Goal: Task Accomplishment & Management: Manage account settings

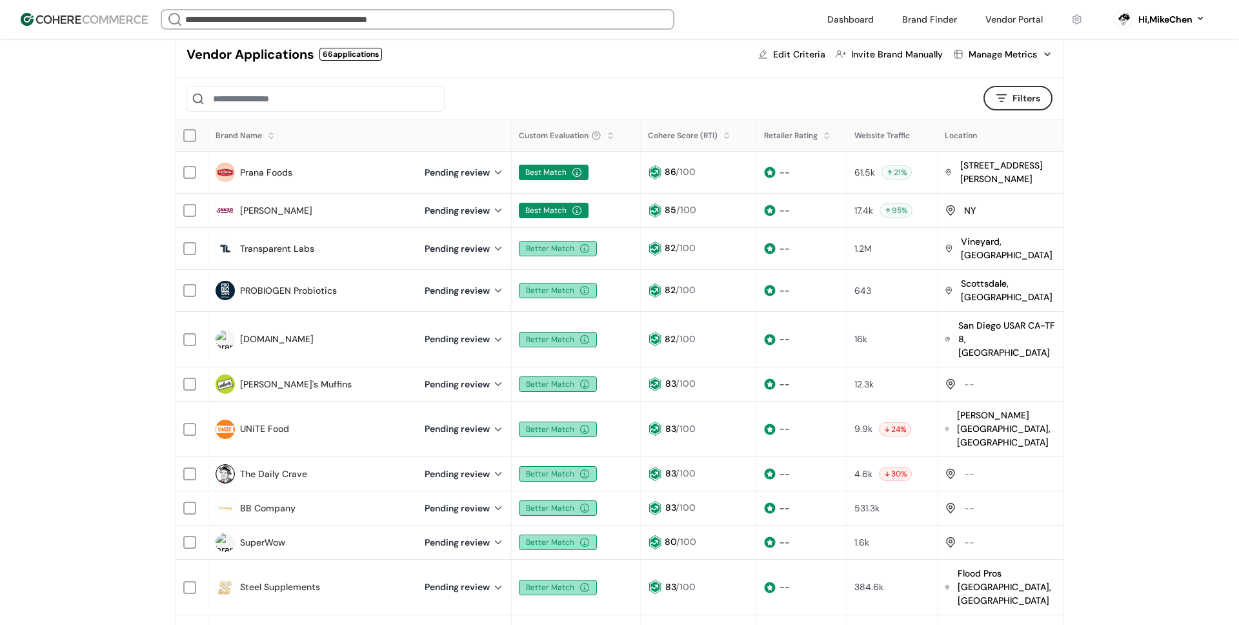
scroll to position [117, 0]
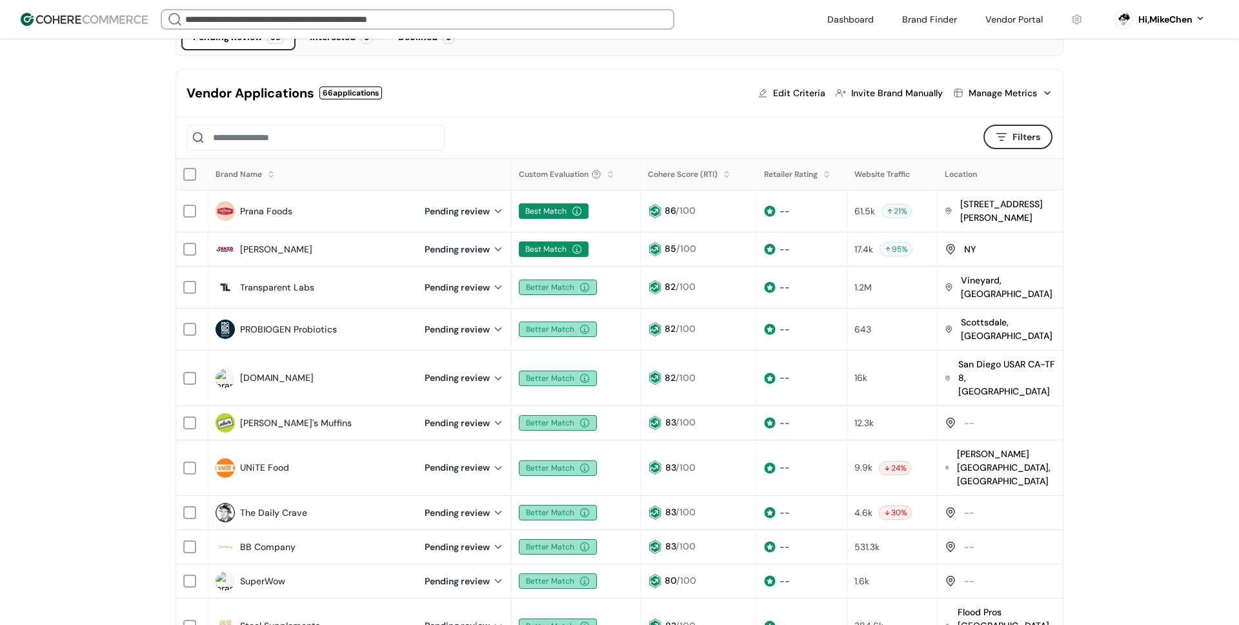
click at [1005, 97] on div "Manage Metrics" at bounding box center [1003, 93] width 68 height 14
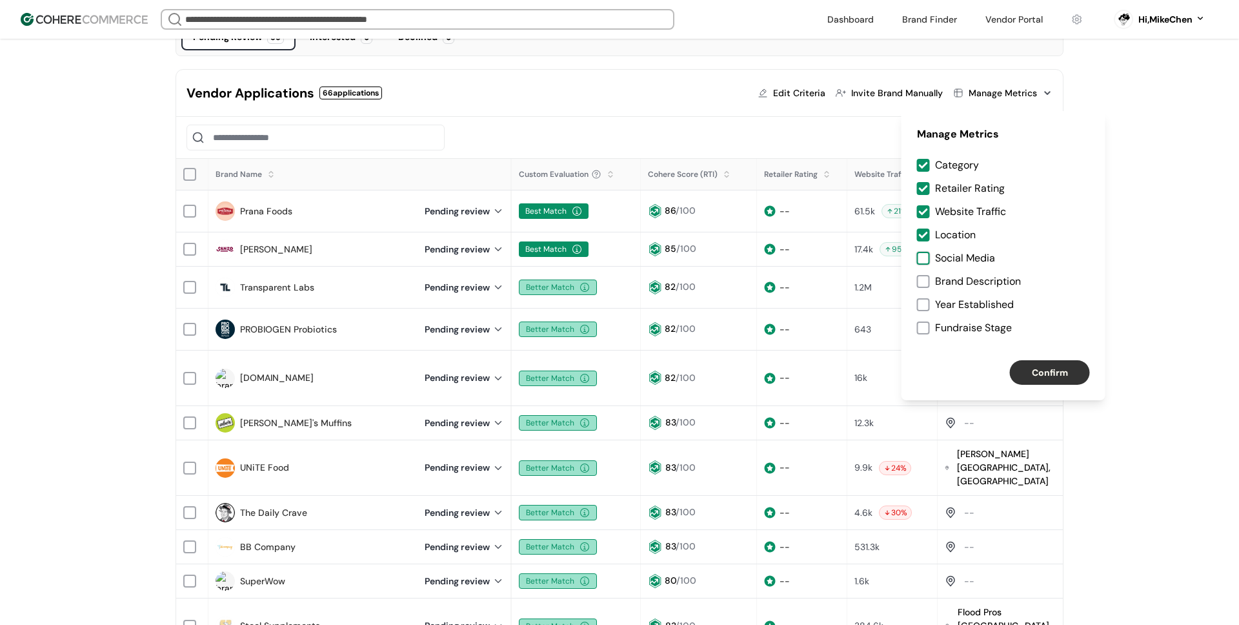
click at [927, 256] on div at bounding box center [923, 258] width 13 height 13
click at [921, 285] on div at bounding box center [923, 281] width 13 height 13
click at [923, 305] on div at bounding box center [923, 304] width 13 height 13
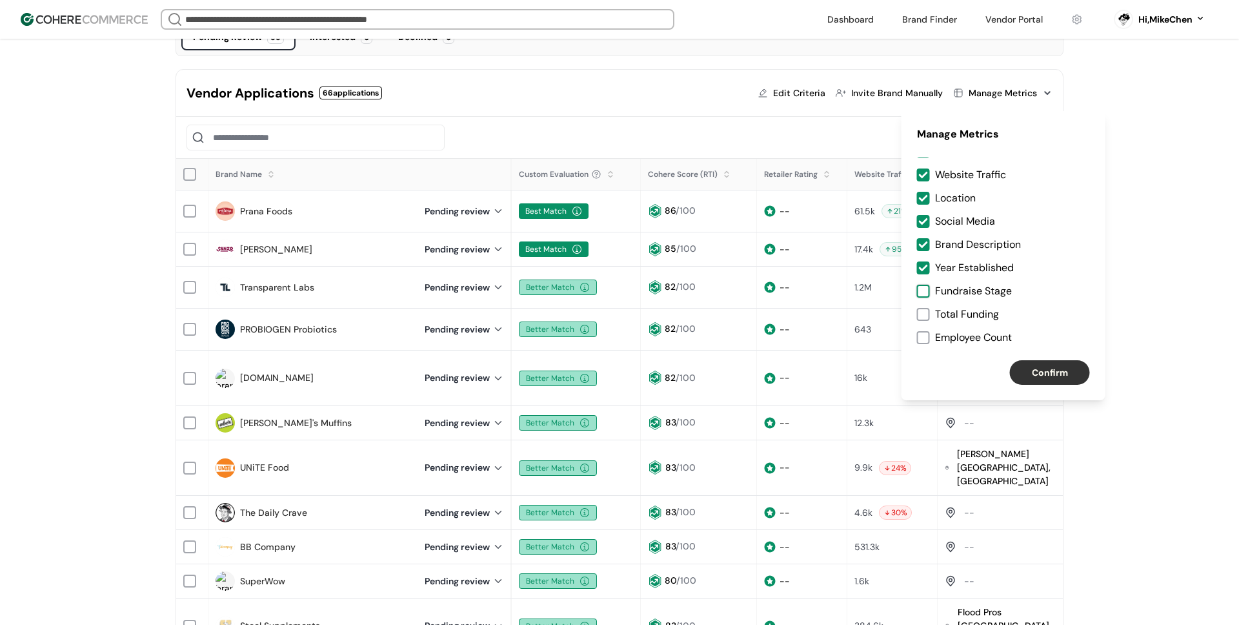
drag, startPoint x: 927, startPoint y: 288, endPoint x: 926, endPoint y: 310, distance: 21.3
click at [927, 288] on div at bounding box center [923, 291] width 13 height 13
click at [926, 310] on div at bounding box center [923, 314] width 13 height 13
click at [922, 336] on div at bounding box center [923, 337] width 13 height 13
click at [1067, 374] on button "Confirm" at bounding box center [1050, 372] width 80 height 25
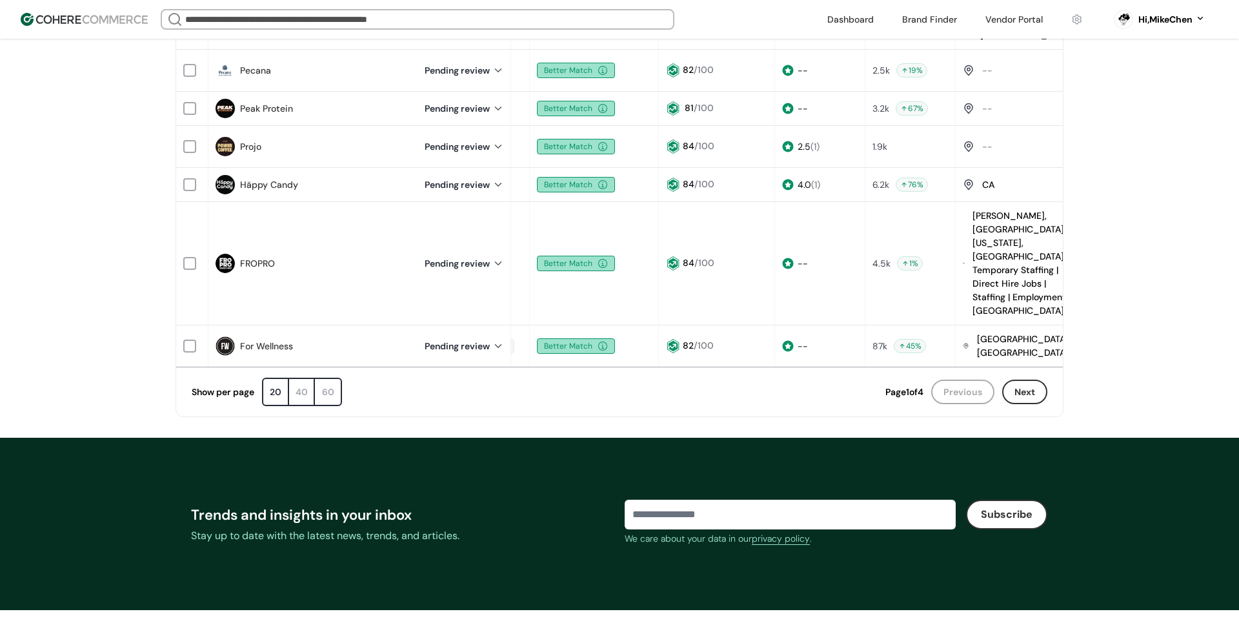
scroll to position [918, 0]
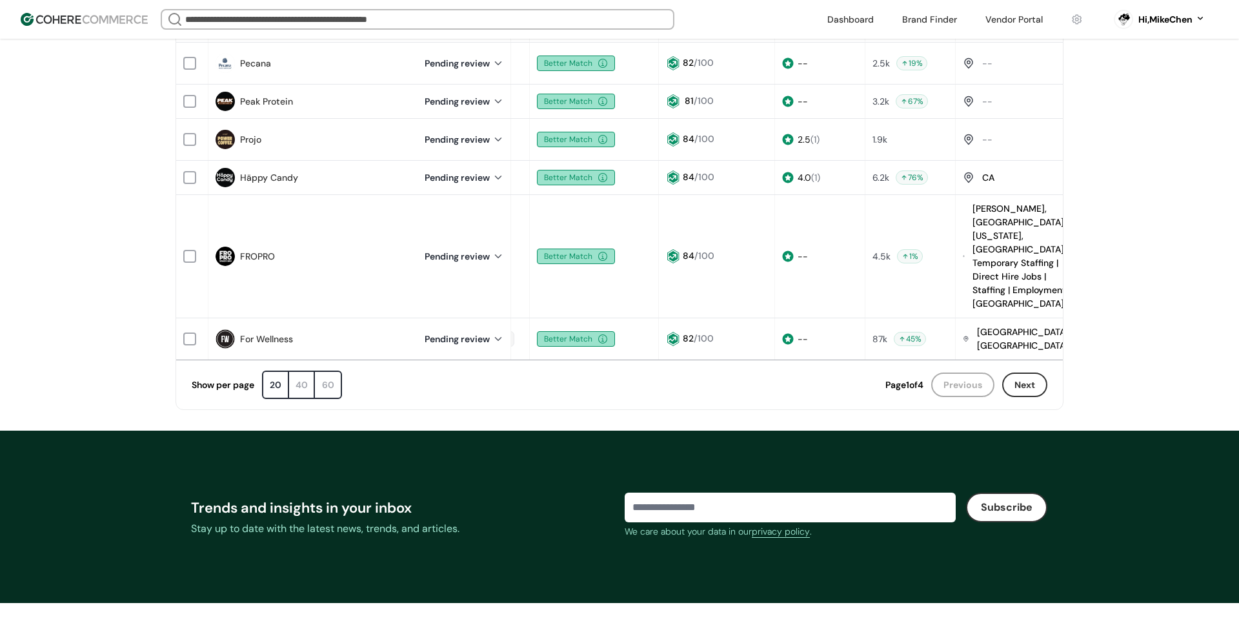
click at [1010, 372] on button "Next" at bounding box center [1024, 384] width 45 height 25
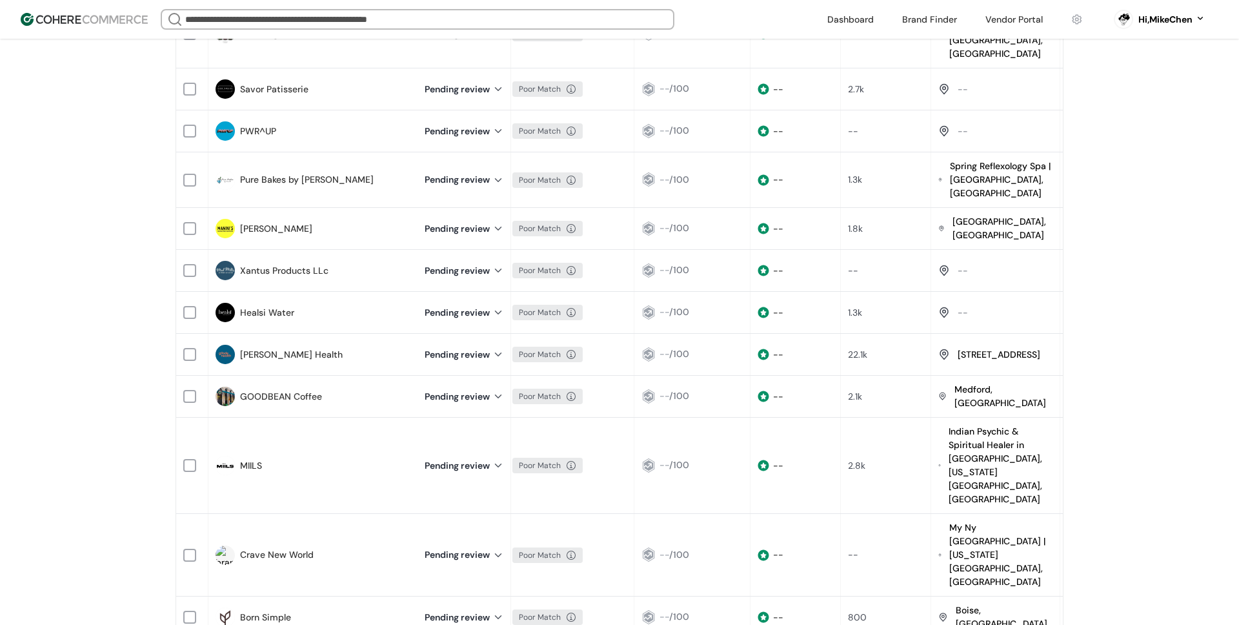
scroll to position [679, 0]
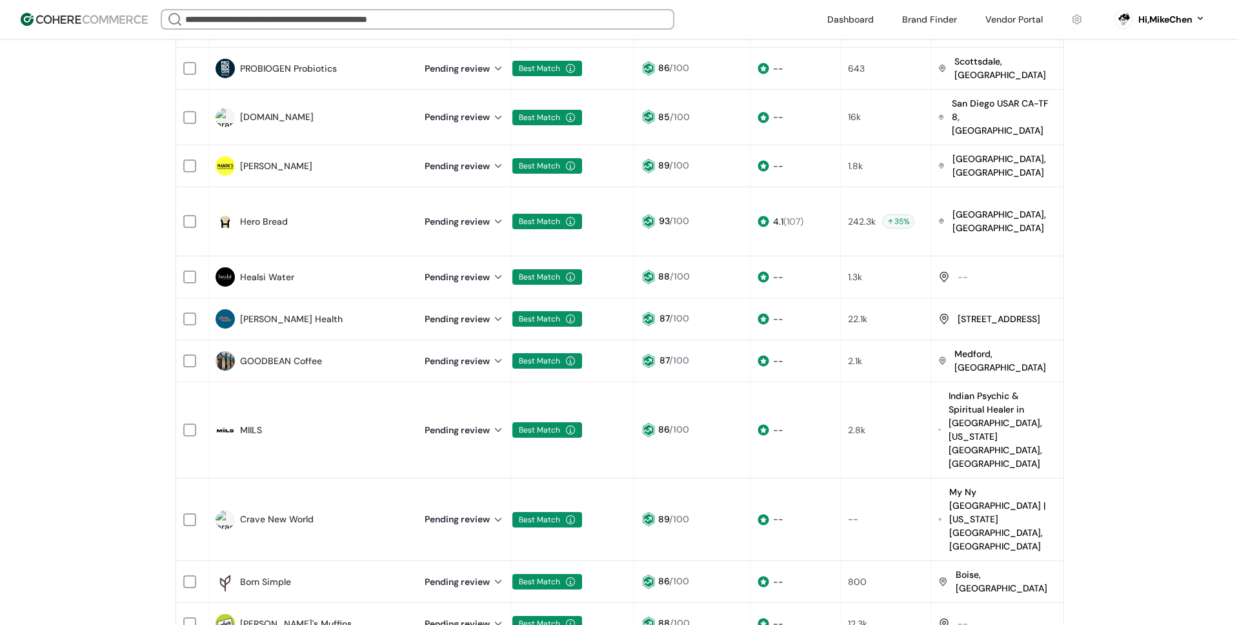
scroll to position [694, 0]
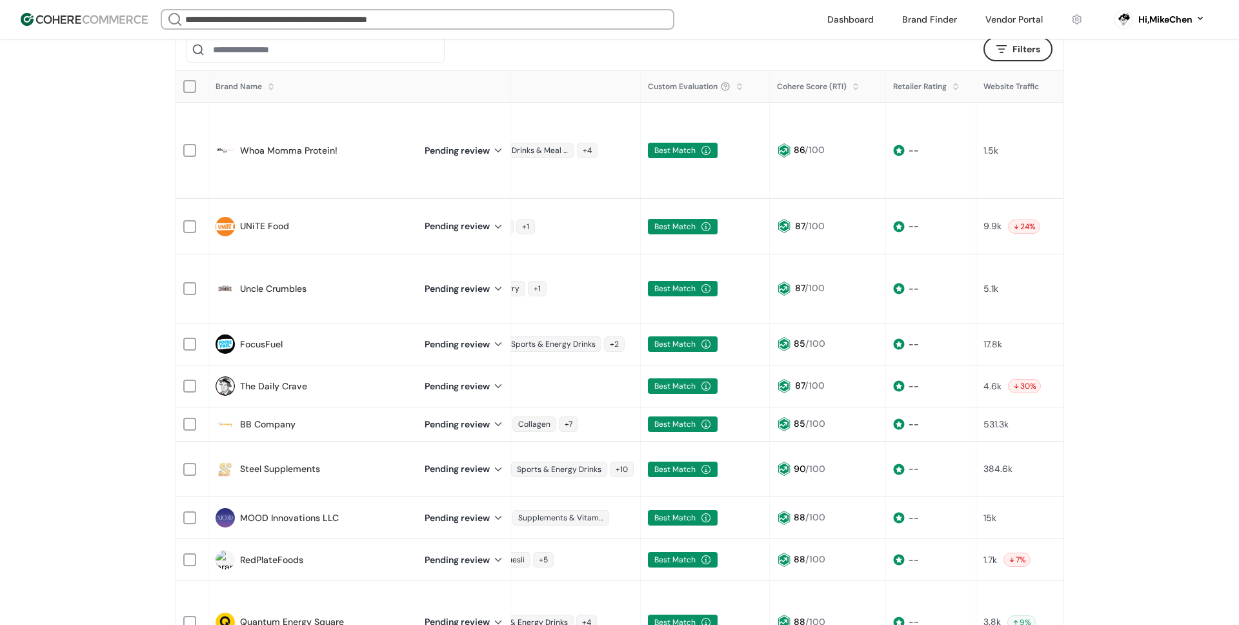
scroll to position [0, 0]
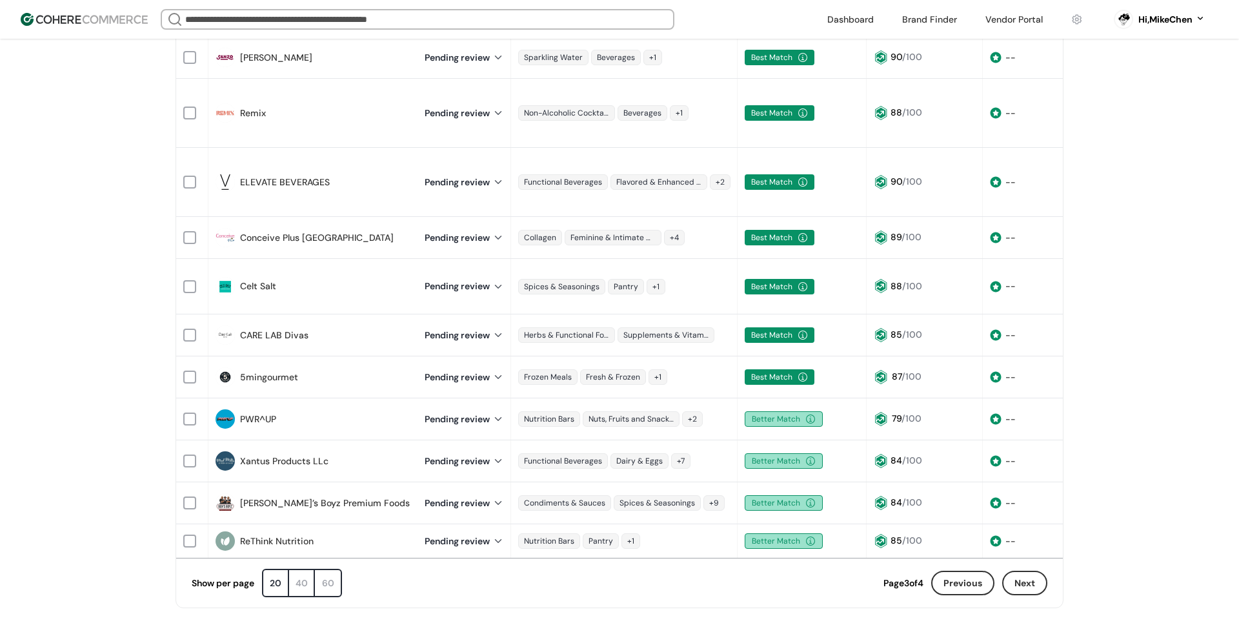
scroll to position [763, 0]
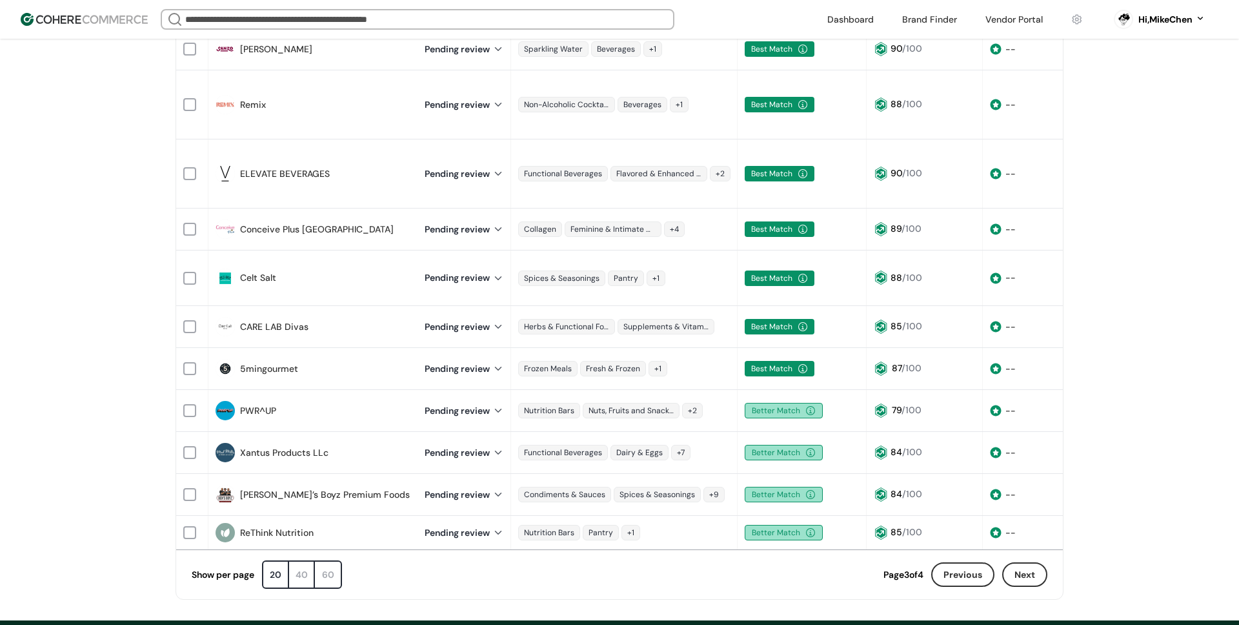
click at [1023, 562] on button "Next" at bounding box center [1024, 574] width 45 height 25
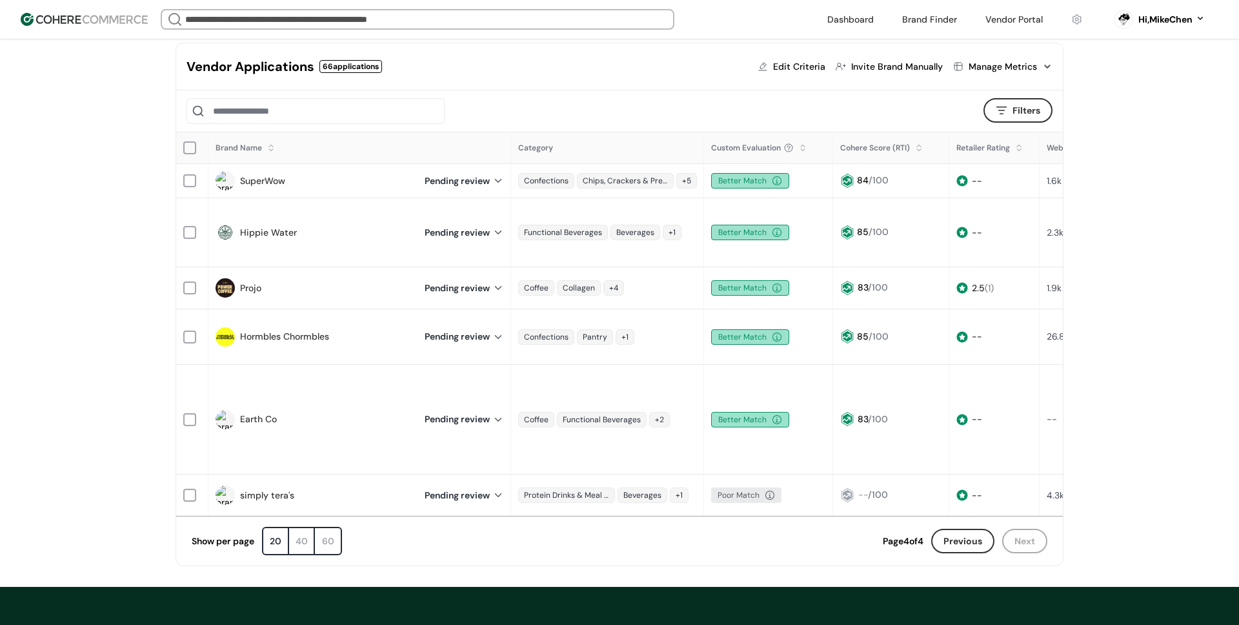
scroll to position [133, 0]
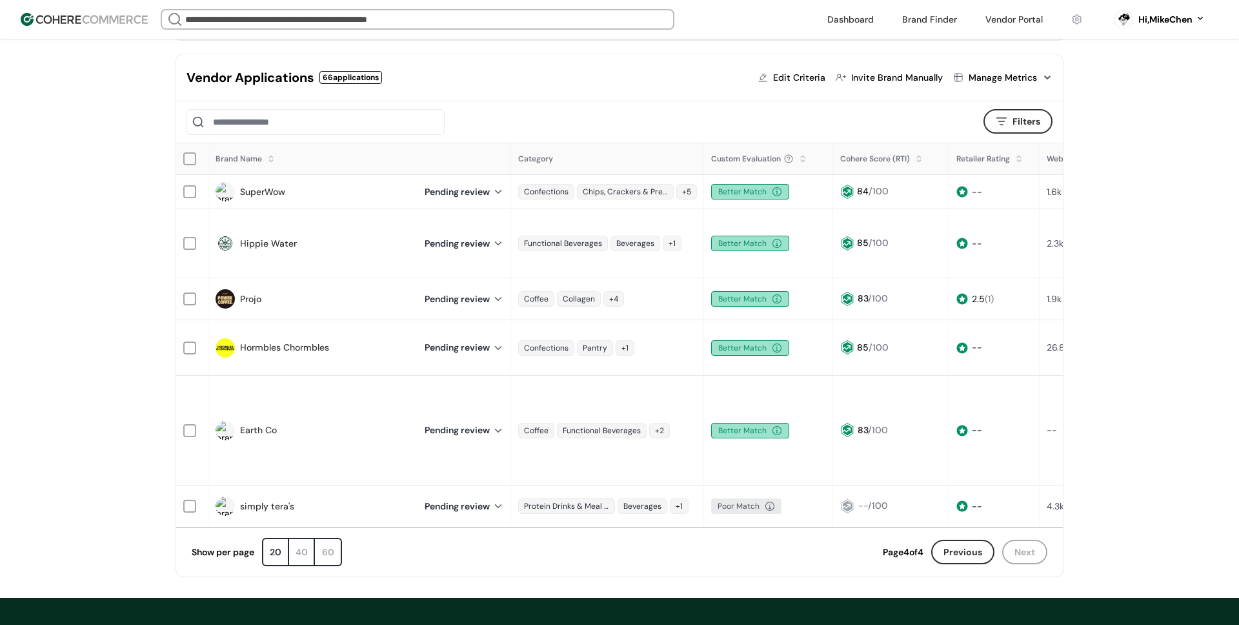
click at [293, 126] on input at bounding box center [315, 122] width 258 height 26
click at [347, 121] on input at bounding box center [315, 122] width 258 height 26
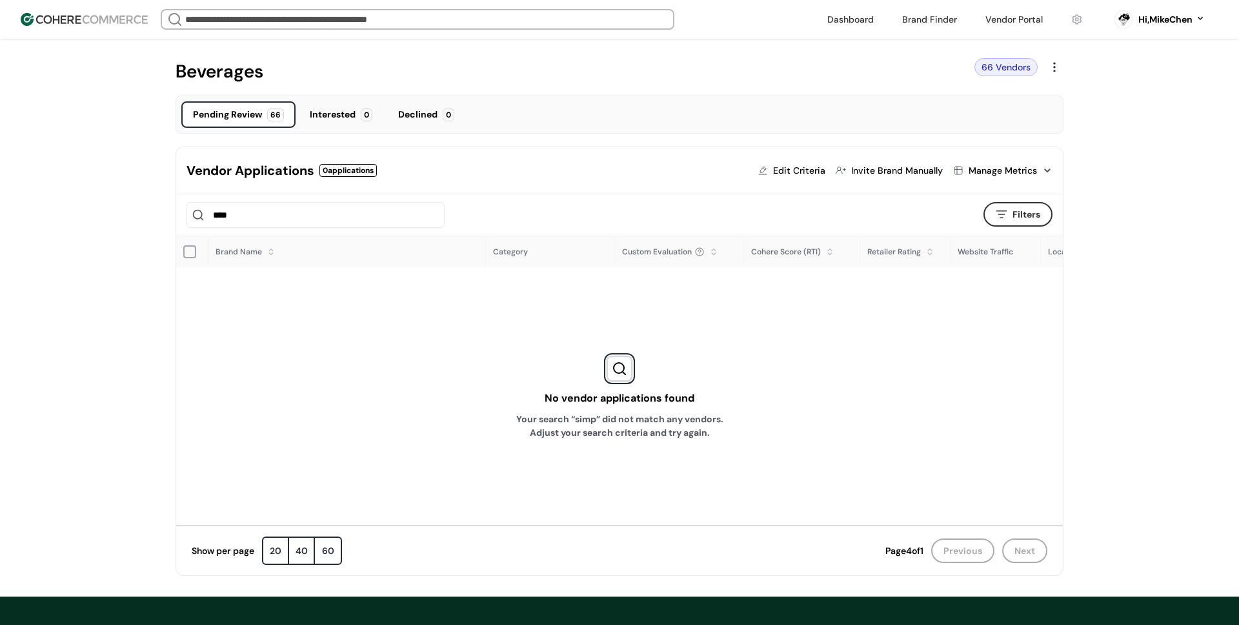
scroll to position [34, 0]
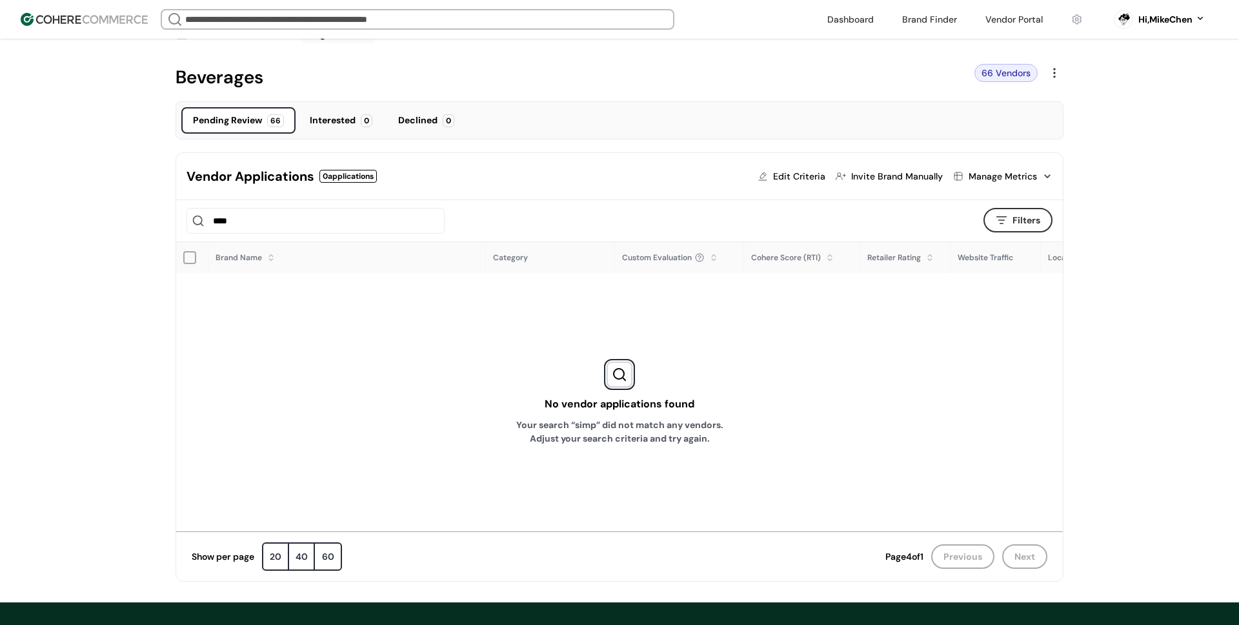
type input "****"
click at [379, 226] on input "****" at bounding box center [315, 221] width 258 height 26
type input "*"
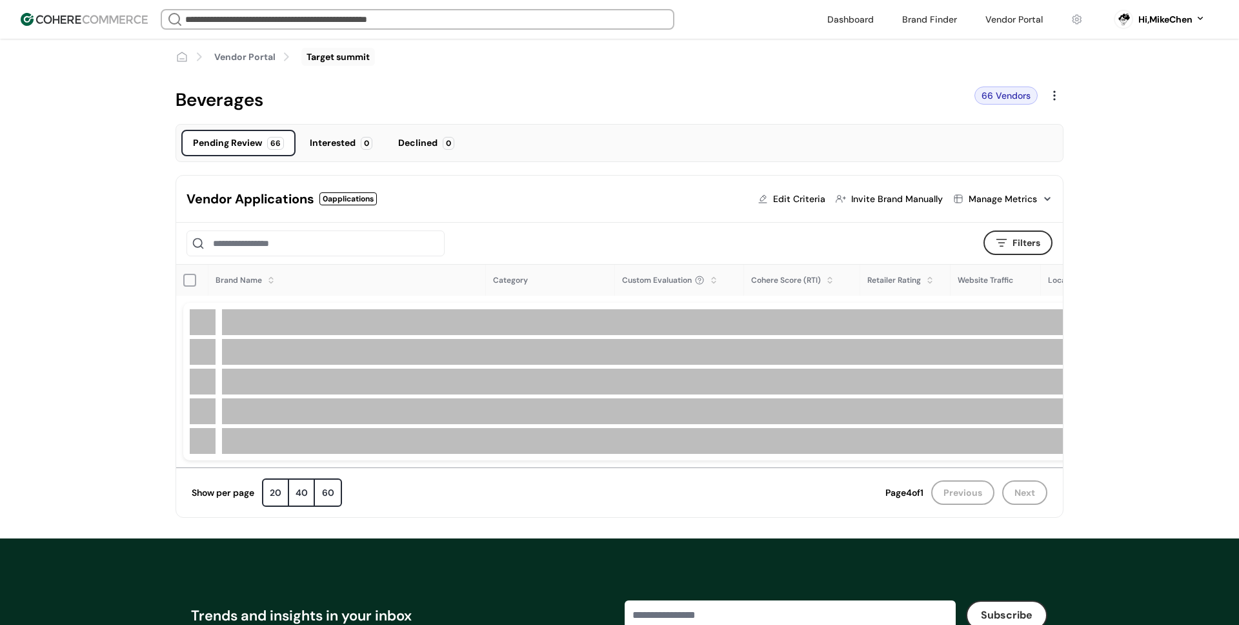
scroll to position [28, 0]
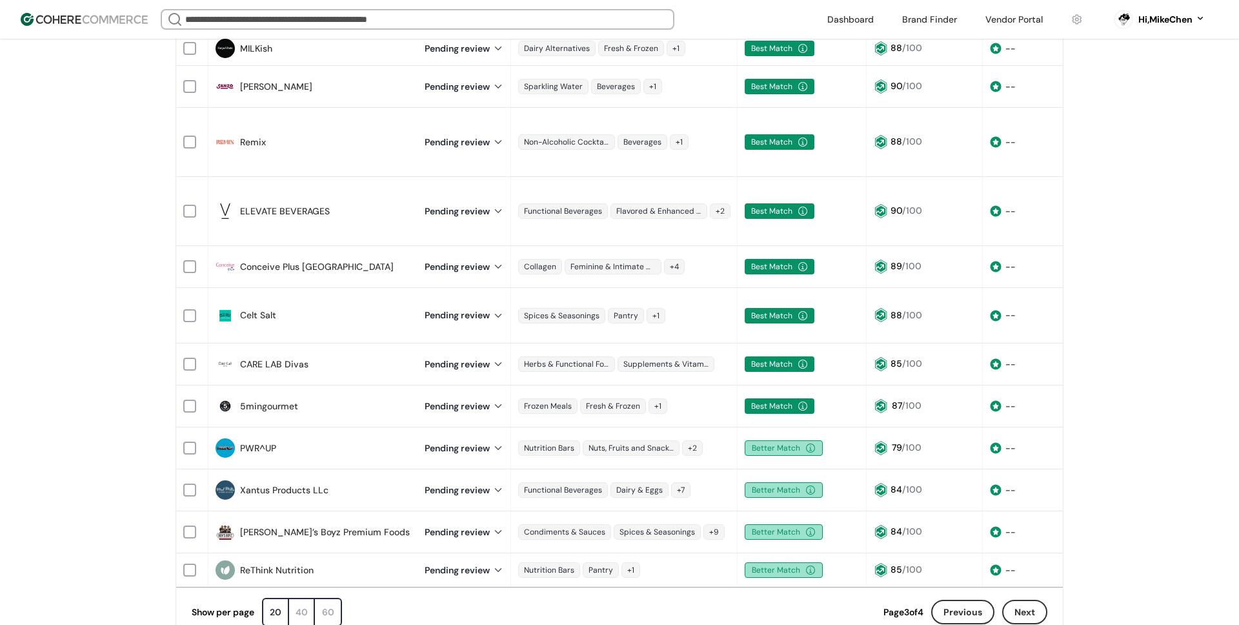
scroll to position [730, 0]
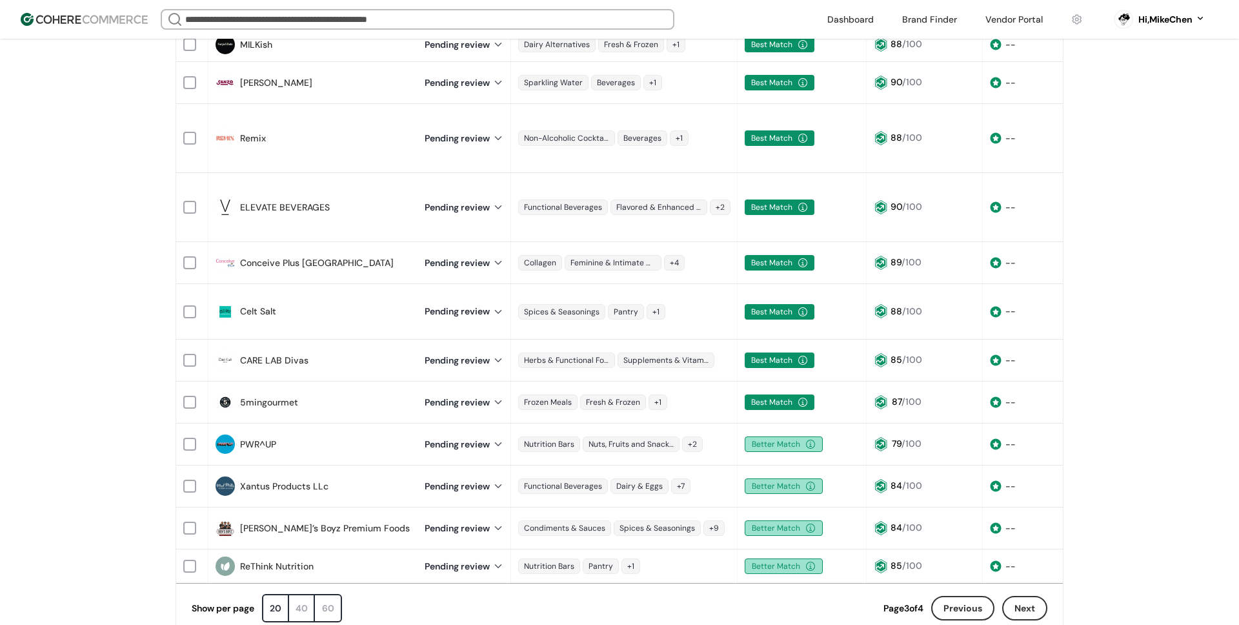
click at [971, 596] on button "Previous" at bounding box center [962, 608] width 63 height 25
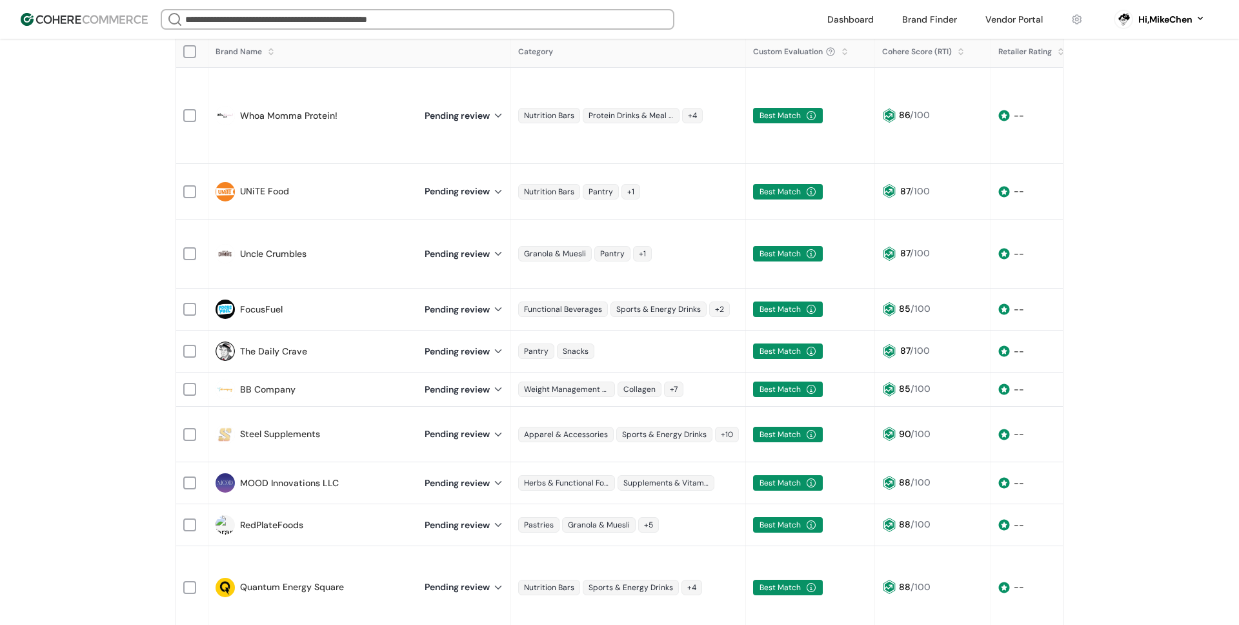
scroll to position [239, 0]
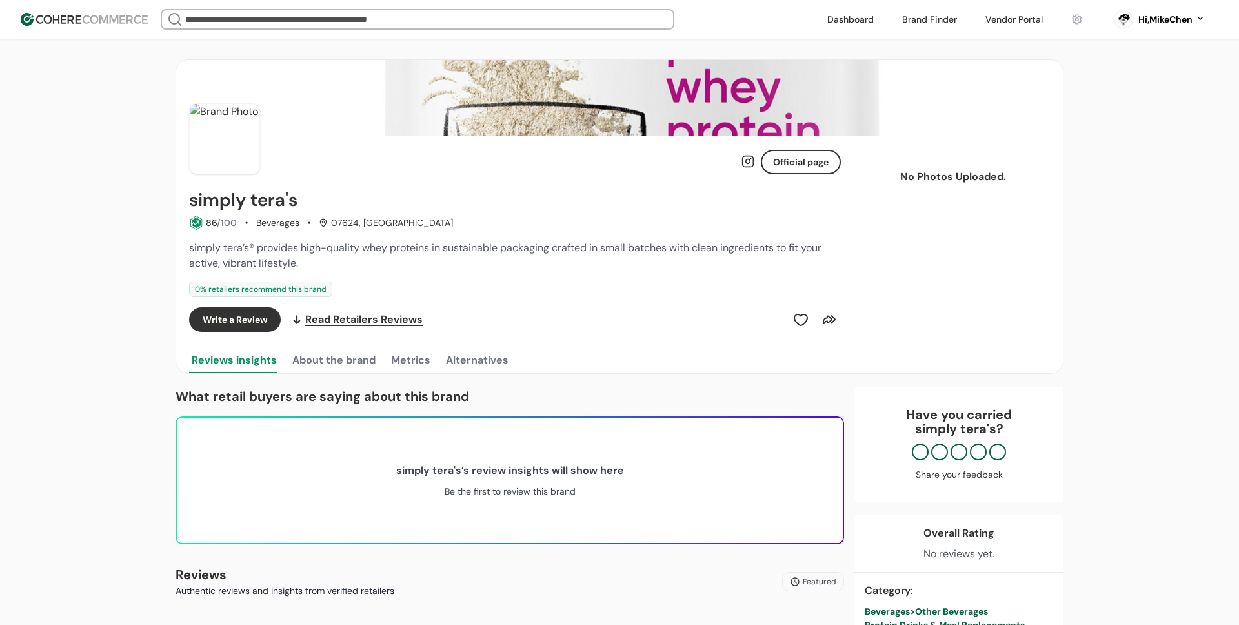
click at [294, 201] on h2 "simply tera's" at bounding box center [243, 200] width 108 height 21
drag, startPoint x: 298, startPoint y: 201, endPoint x: 192, endPoint y: 201, distance: 105.8
click at [192, 201] on div "simply tera's" at bounding box center [515, 200] width 652 height 21
click at [264, 205] on h2 "simply tera's" at bounding box center [243, 200] width 108 height 21
drag, startPoint x: 307, startPoint y: 203, endPoint x: 190, endPoint y: 204, distance: 116.2
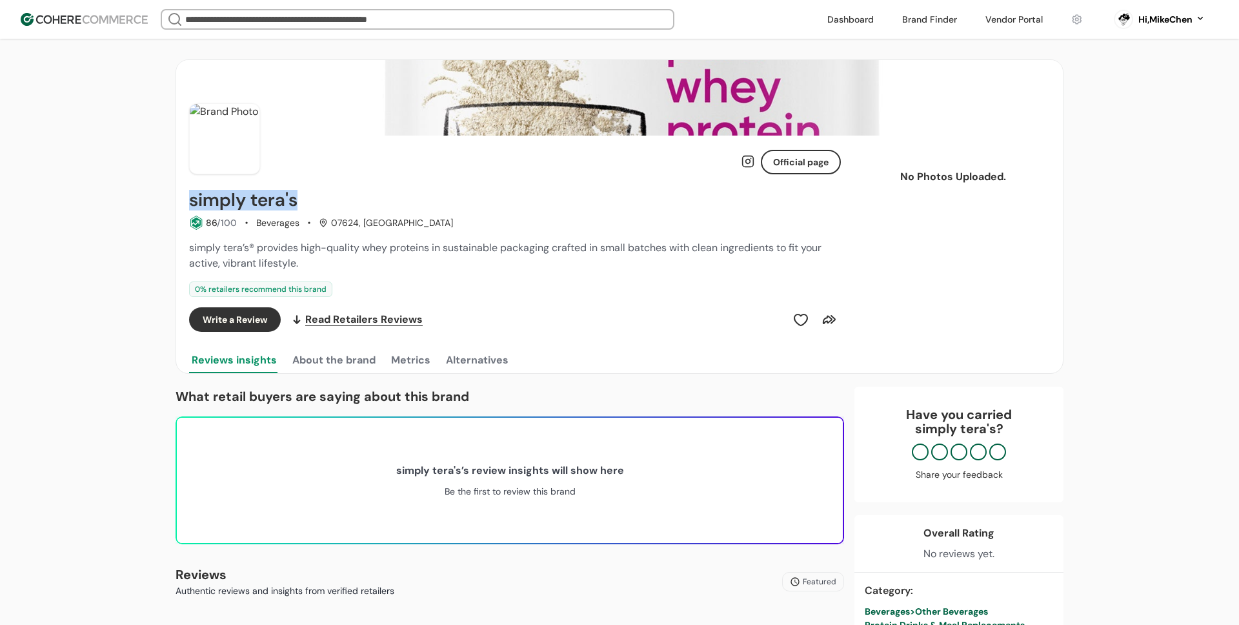
click at [190, 204] on div "simply tera's" at bounding box center [515, 200] width 652 height 21
click at [281, 205] on h2 "simply tera's" at bounding box center [243, 200] width 108 height 21
click at [354, 188] on div "Official page simply tera's 86 /100 Beverages 07624, NJ simply tera’s® provides…" at bounding box center [515, 254] width 652 height 237
click at [313, 201] on div "simply tera's" at bounding box center [515, 200] width 652 height 21
drag, startPoint x: 305, startPoint y: 202, endPoint x: 206, endPoint y: 203, distance: 98.7
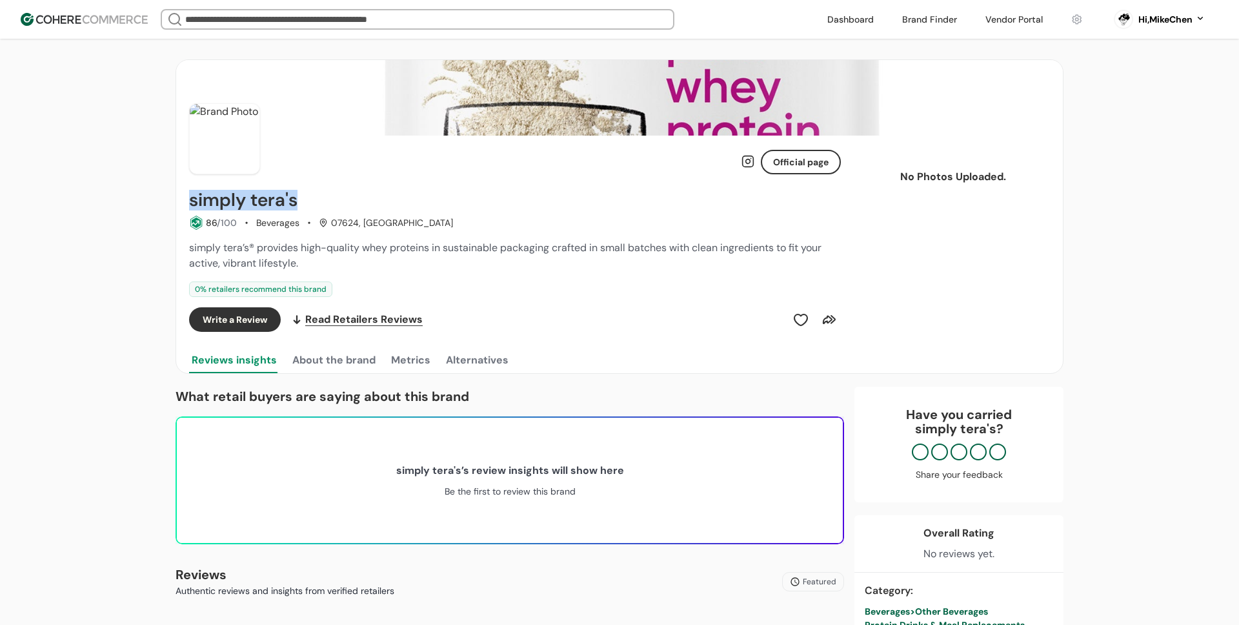
click at [163, 203] on div "Official page simply tera's 86 /100 Beverages 07624, NJ simply tera’s® provides…" at bounding box center [619, 636] width 929 height 1154
click at [281, 214] on div "simply tera's 86 /100 Beverages 07624, [GEOGRAPHIC_DATA]" at bounding box center [515, 210] width 652 height 40
drag, startPoint x: 289, startPoint y: 200, endPoint x: 256, endPoint y: 215, distance: 36.7
click at [181, 202] on div "Official page simply tera's 86 /100 Beverages 07624, NJ simply tera’s® provides…" at bounding box center [619, 254] width 887 height 237
copy h2 "simply tera's"
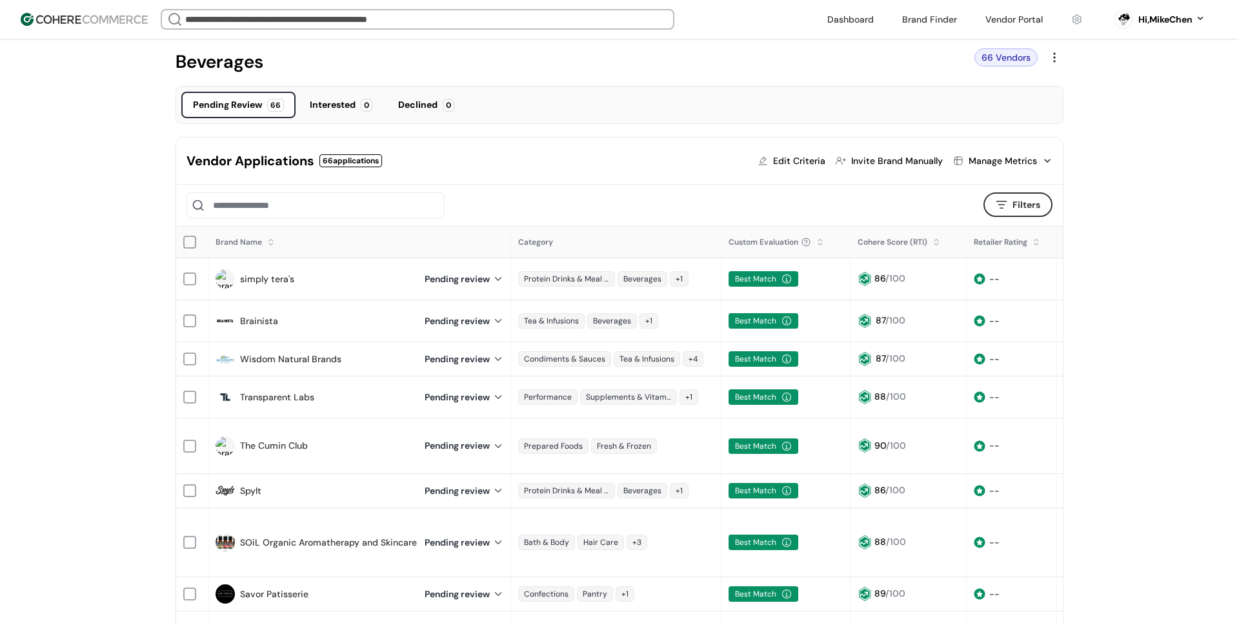
scroll to position [48, 0]
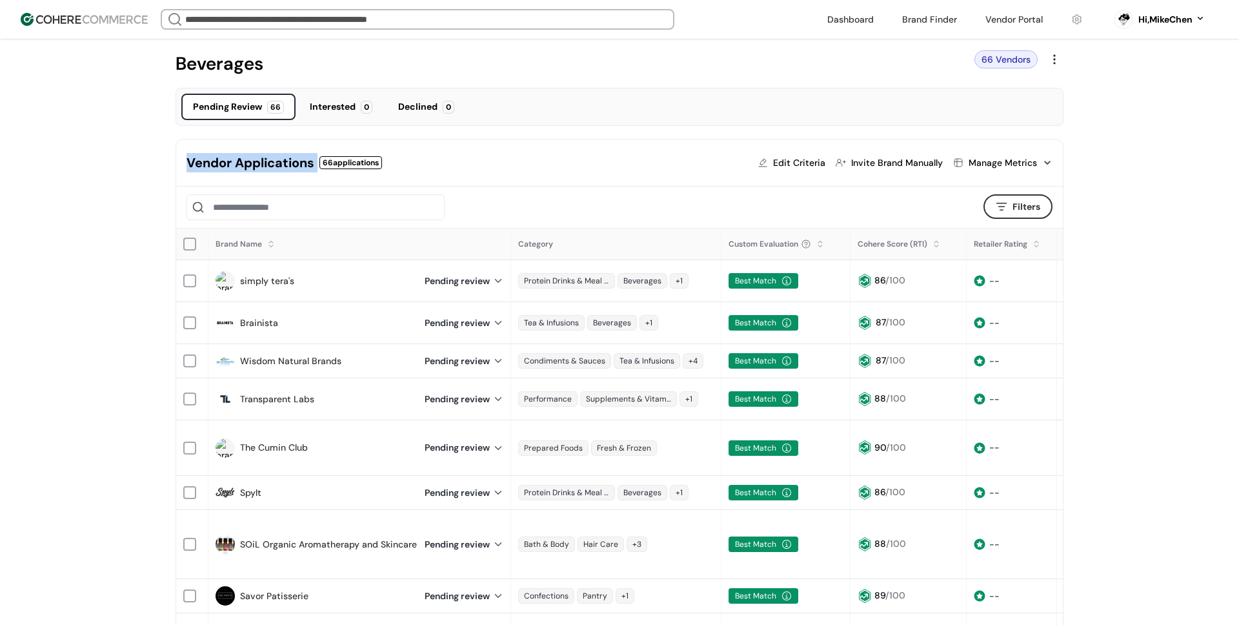
drag, startPoint x: 190, startPoint y: 161, endPoint x: 317, endPoint y: 158, distance: 127.8
click at [317, 158] on div "Vendor Applications 66 applications" at bounding box center [284, 163] width 196 height 26
copy div "Vendor Applications"
click at [480, 180] on div "Vendor Applications 66 applications Edit Criteria Invite Brand Manually Manage …" at bounding box center [619, 162] width 887 height 47
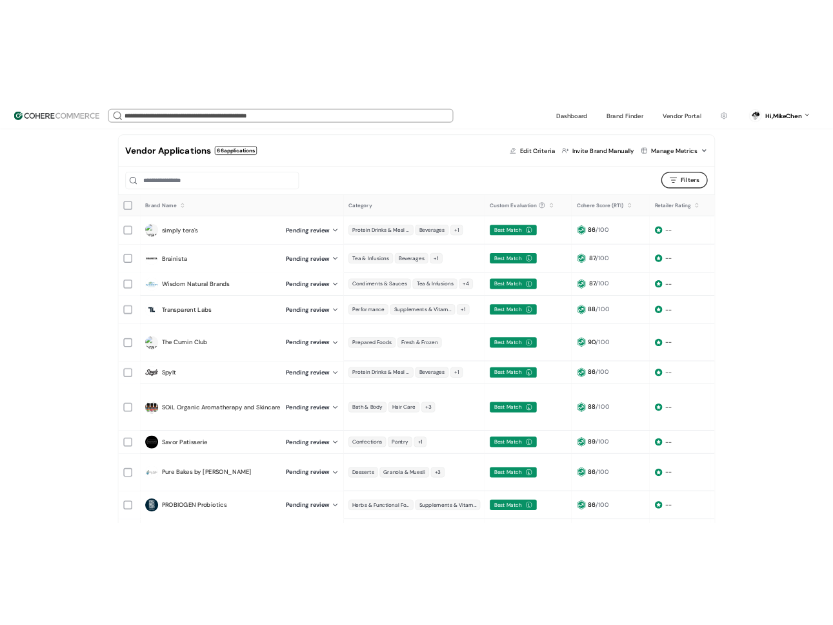
scroll to position [137, 0]
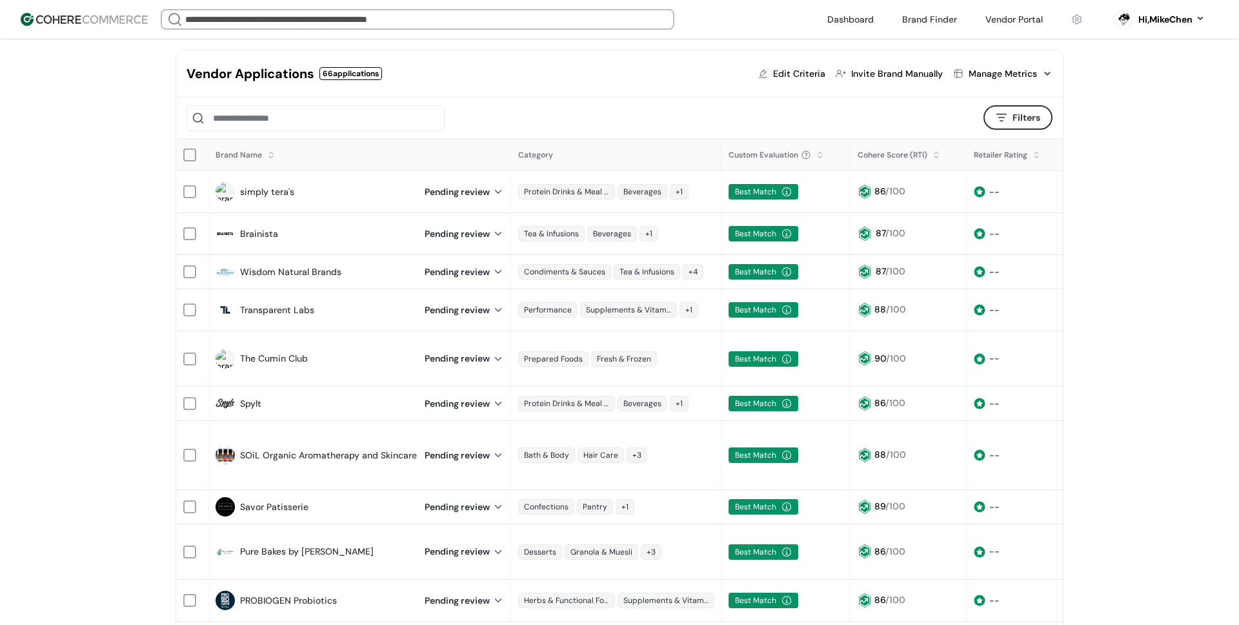
click at [499, 117] on div at bounding box center [575, 118] width 779 height 26
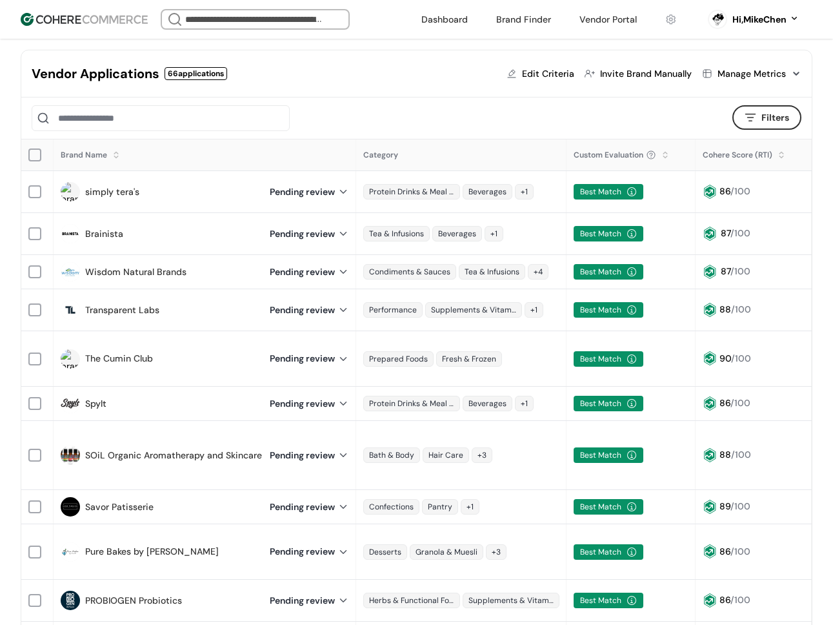
click at [754, 119] on button "Filters" at bounding box center [766, 117] width 69 height 25
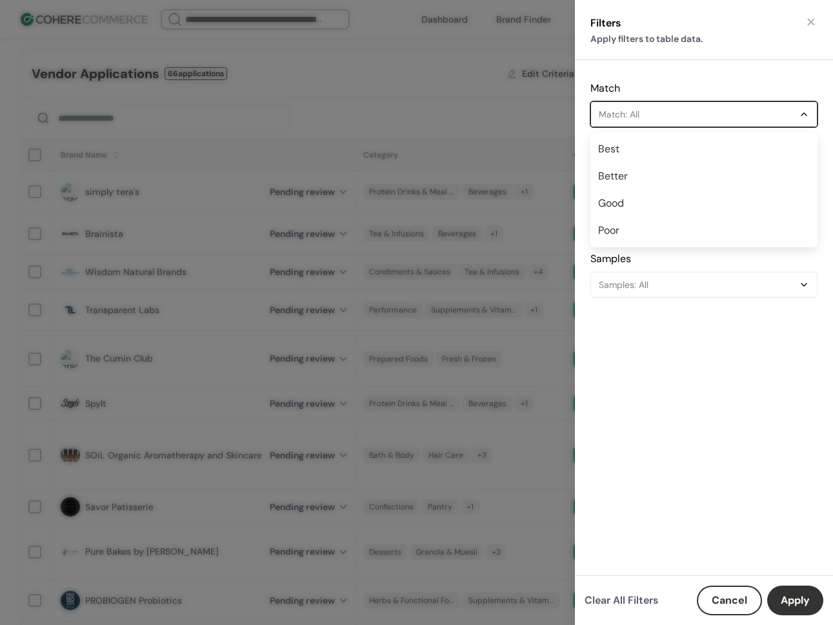
click at [676, 121] on div "Match: All" at bounding box center [697, 113] width 197 height 15
click at [639, 154] on div "Best" at bounding box center [704, 149] width 222 height 21
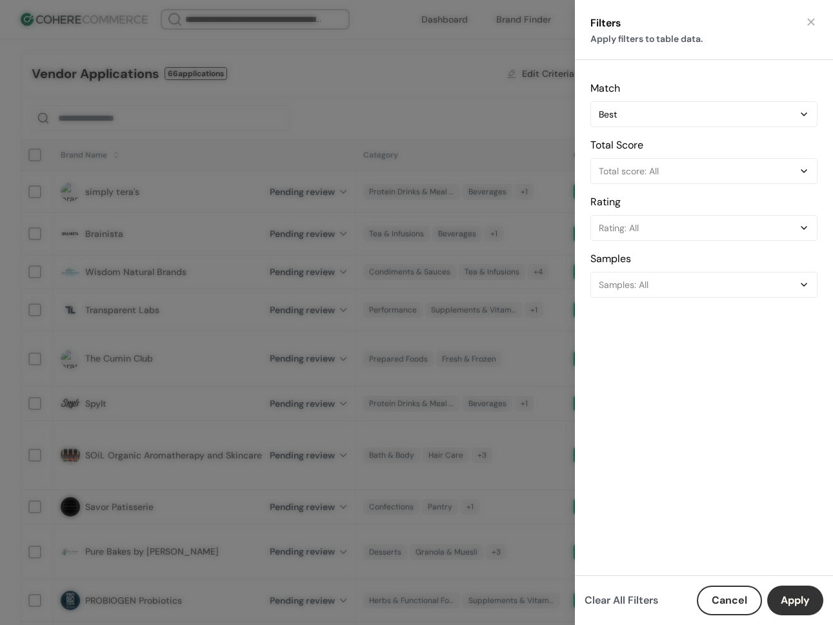
click at [796, 609] on button "Apply" at bounding box center [795, 600] width 56 height 30
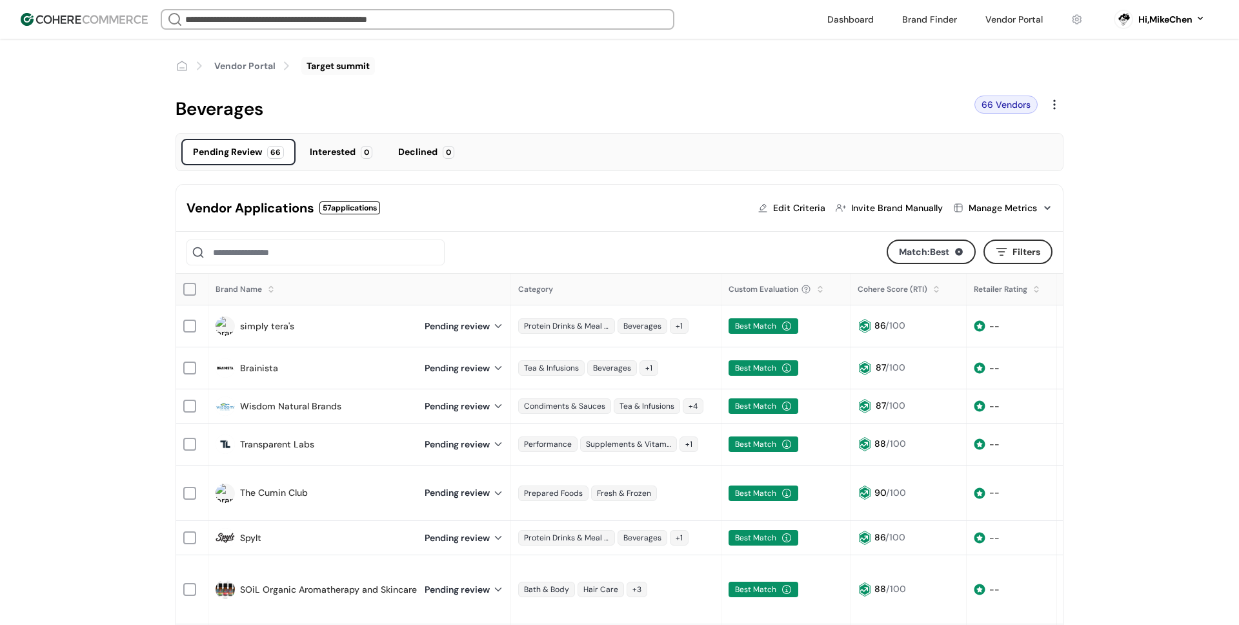
scroll to position [23, 0]
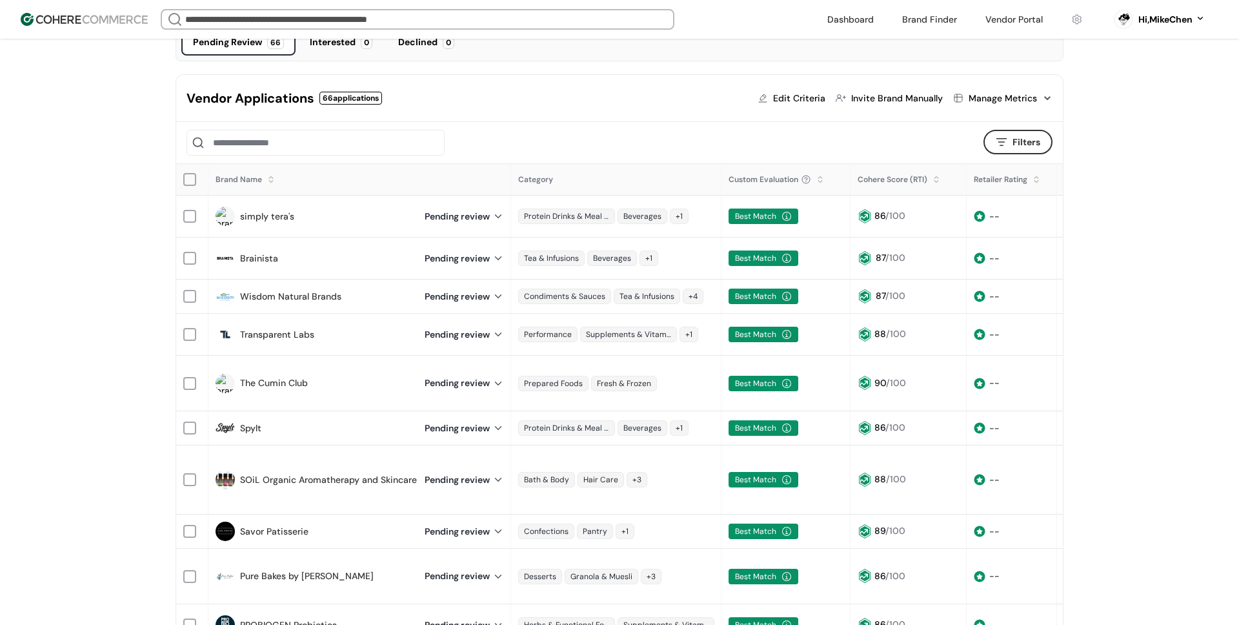
scroll to position [139, 0]
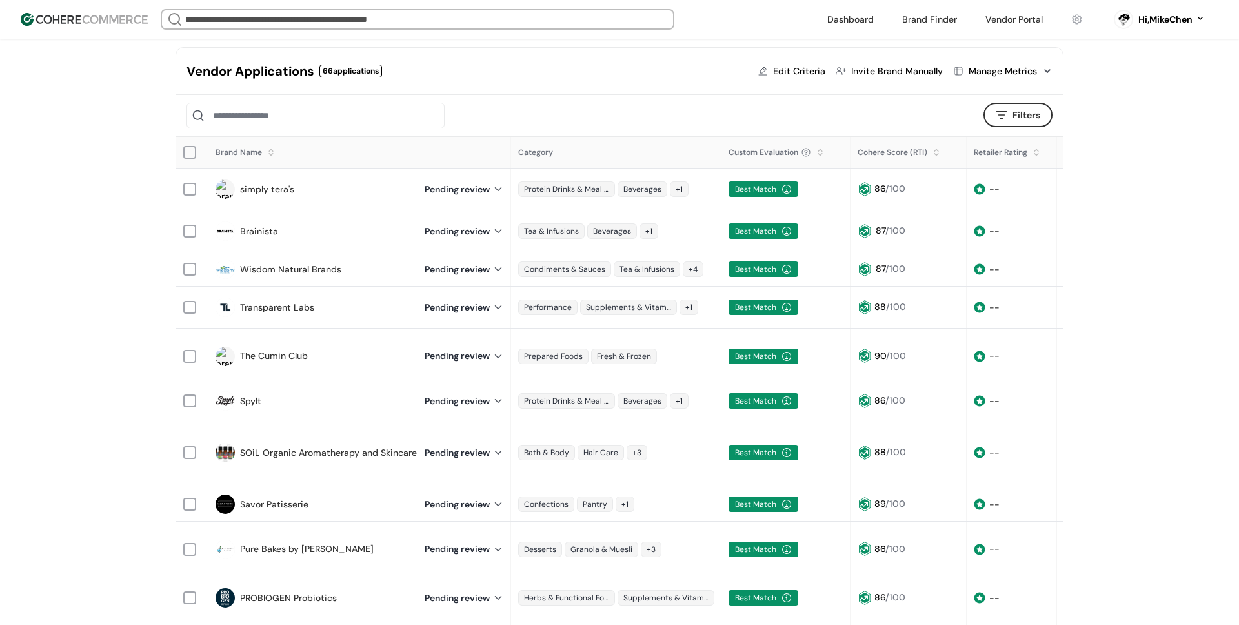
click at [810, 68] on div "Edit Criteria" at bounding box center [799, 72] width 52 height 14
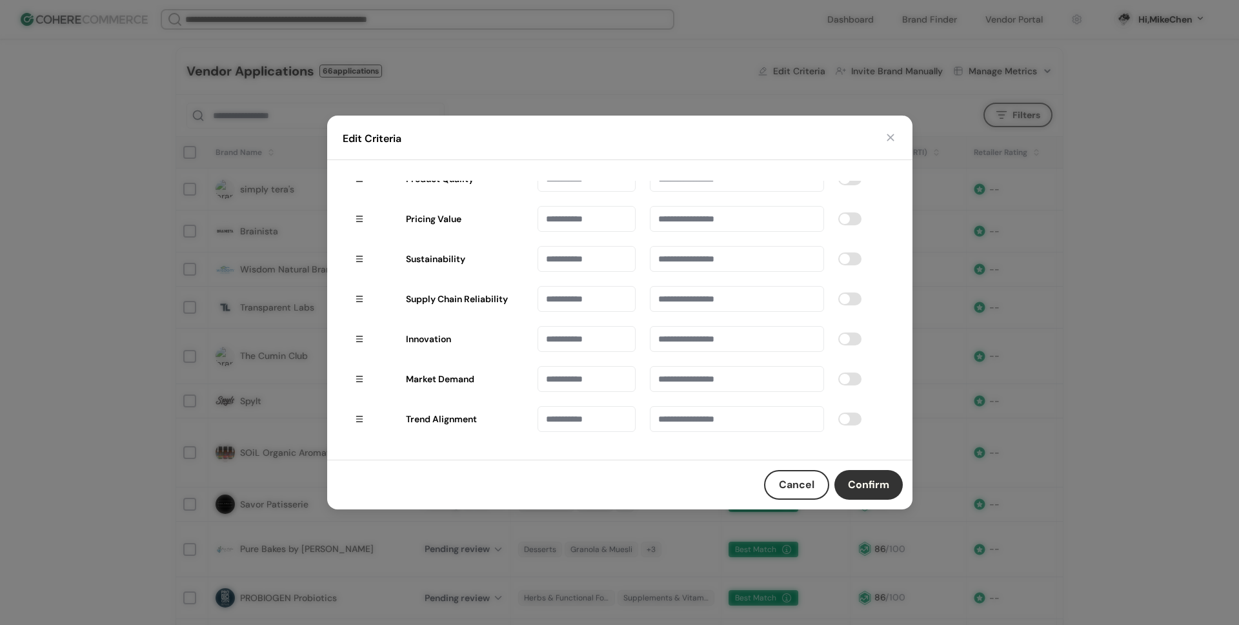
scroll to position [0, 0]
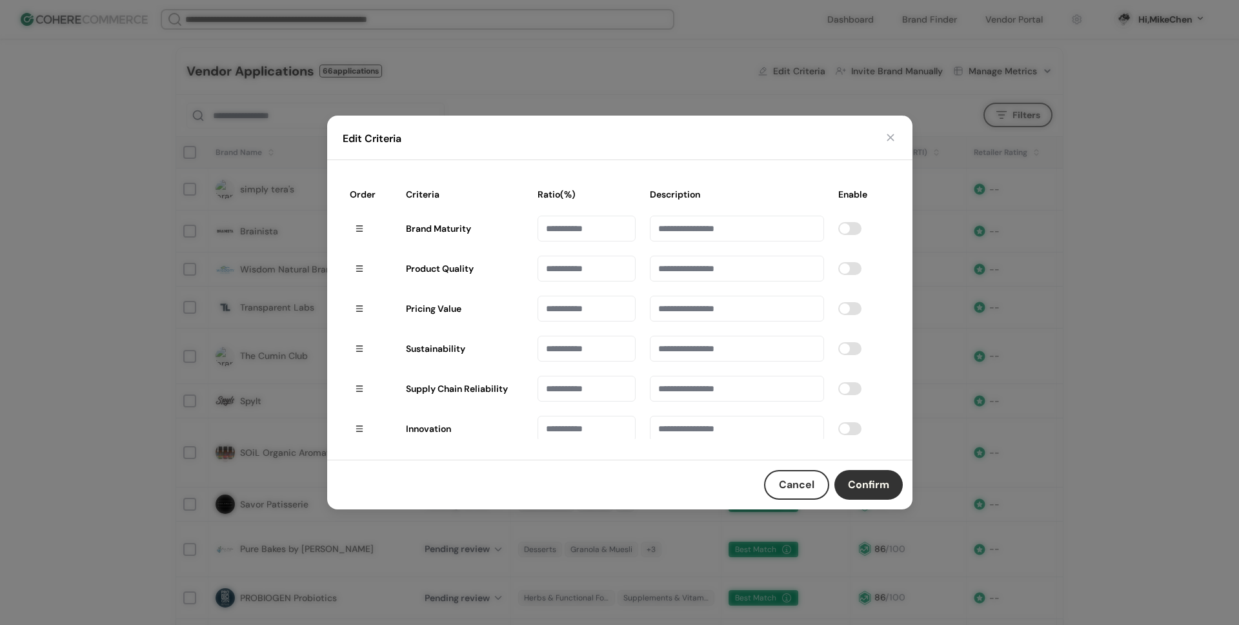
click at [789, 484] on button "Cancel" at bounding box center [796, 485] width 65 height 30
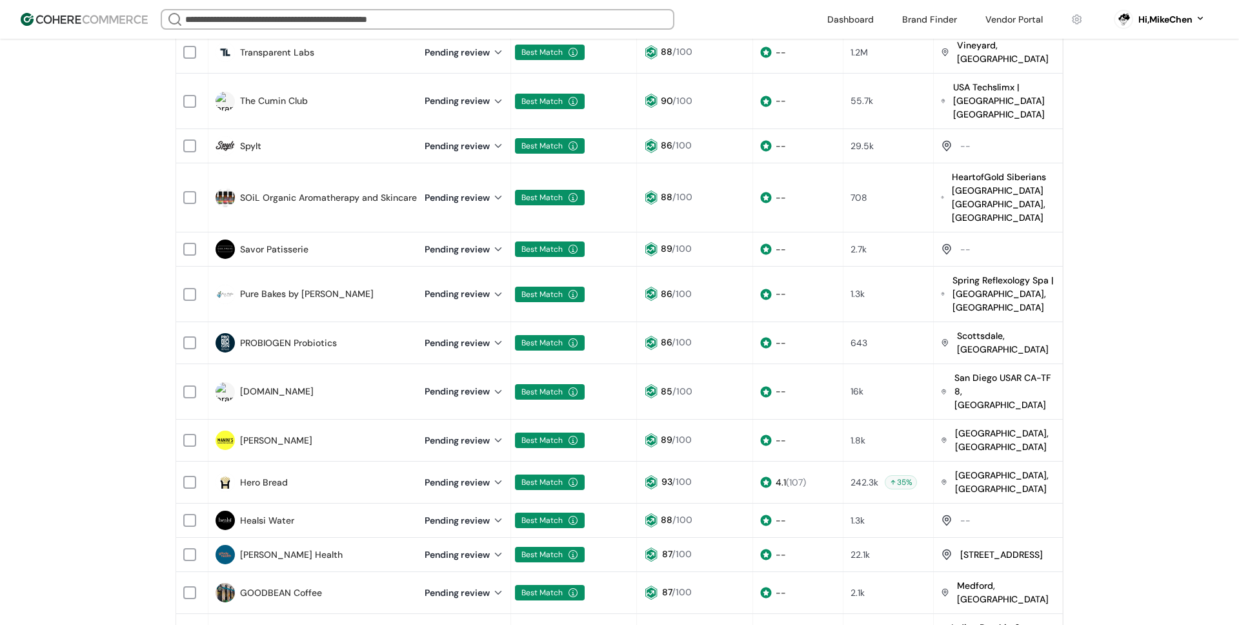
scroll to position [410, 0]
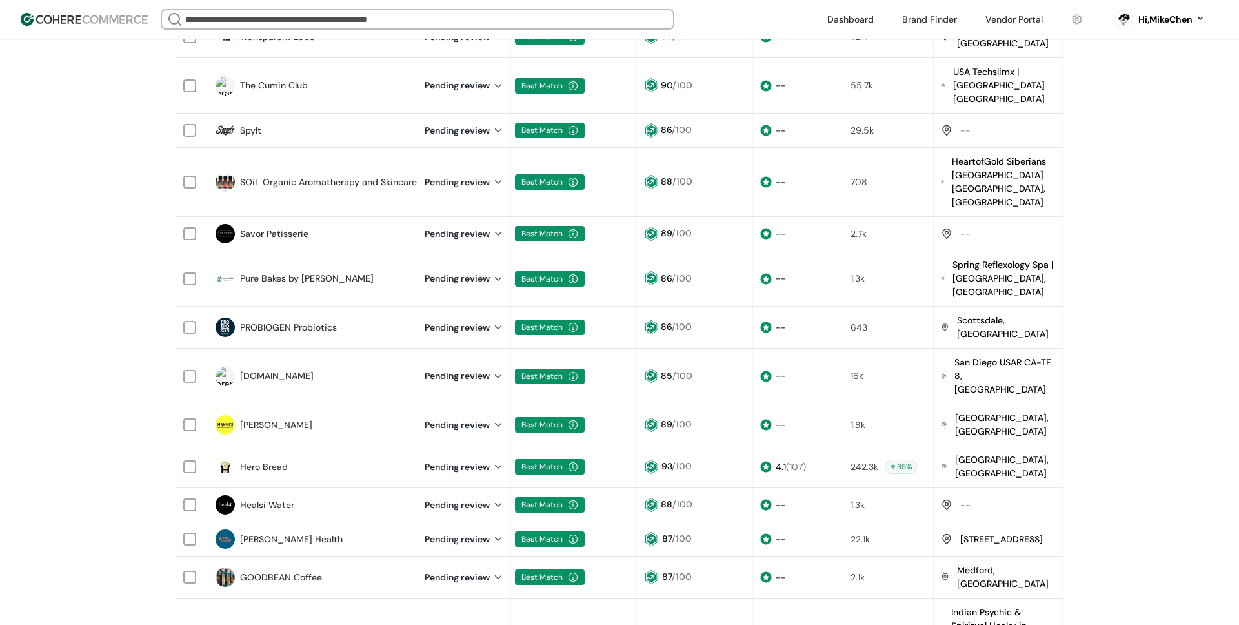
click at [480, 418] on div "Pending review" at bounding box center [464, 425] width 79 height 14
click at [616, 368] on div "Best Match" at bounding box center [572, 375] width 115 height 15
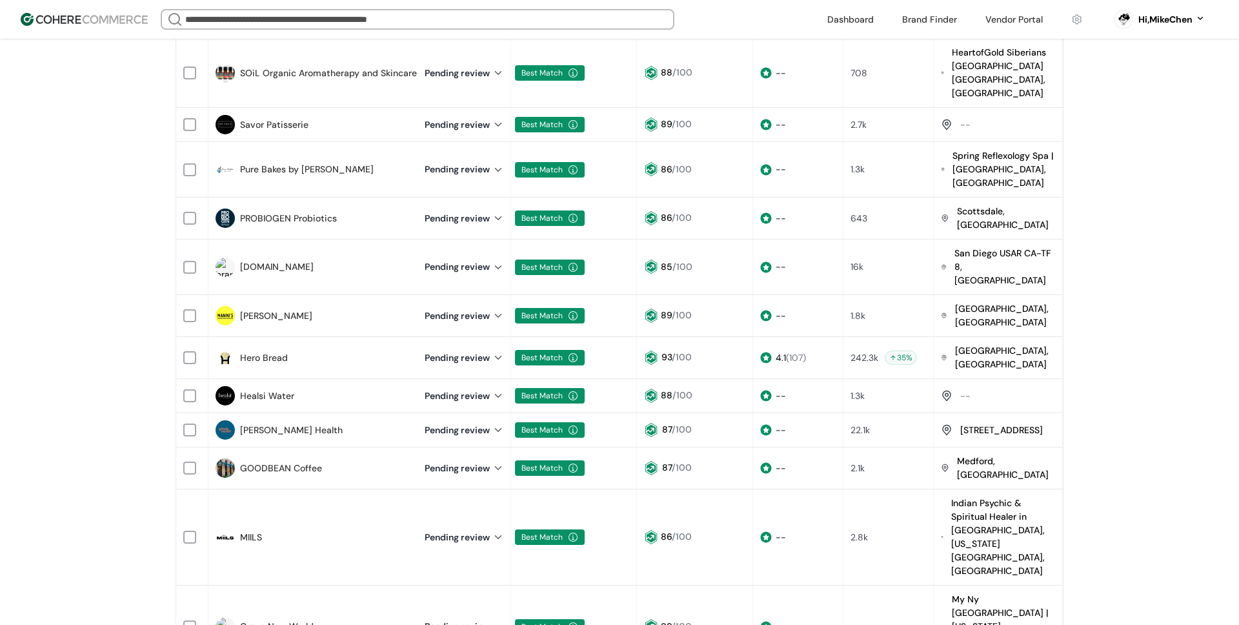
scroll to position [534, 0]
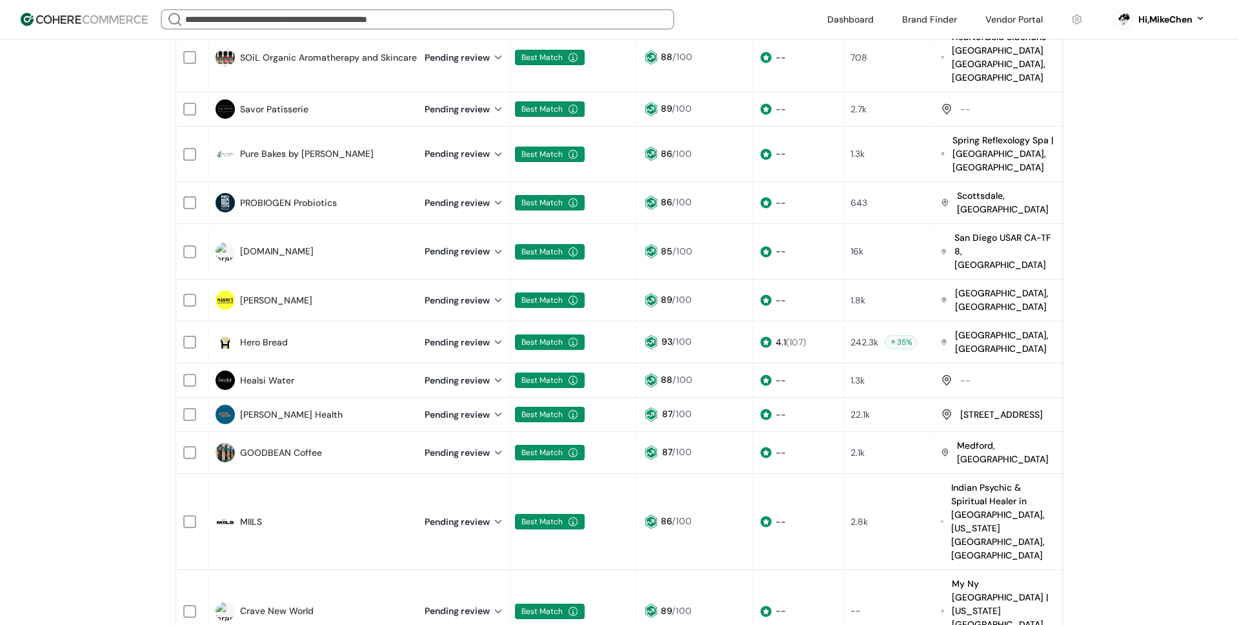
click at [305, 604] on link "Crave New World" at bounding box center [277, 611] width 74 height 14
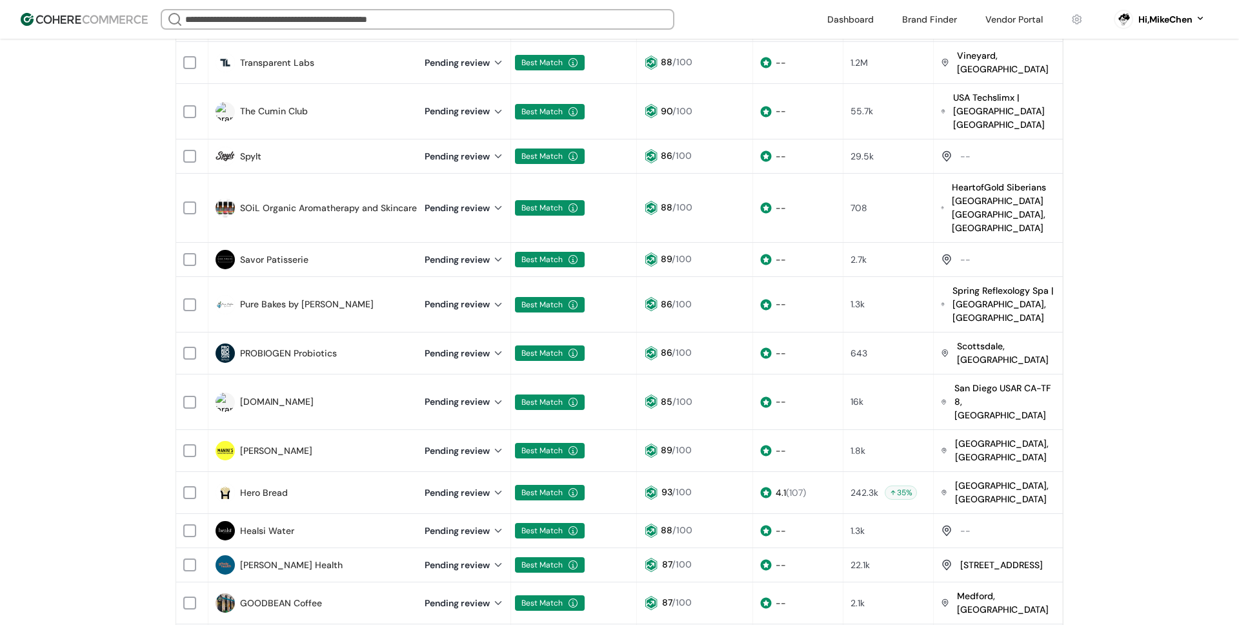
scroll to position [370, 0]
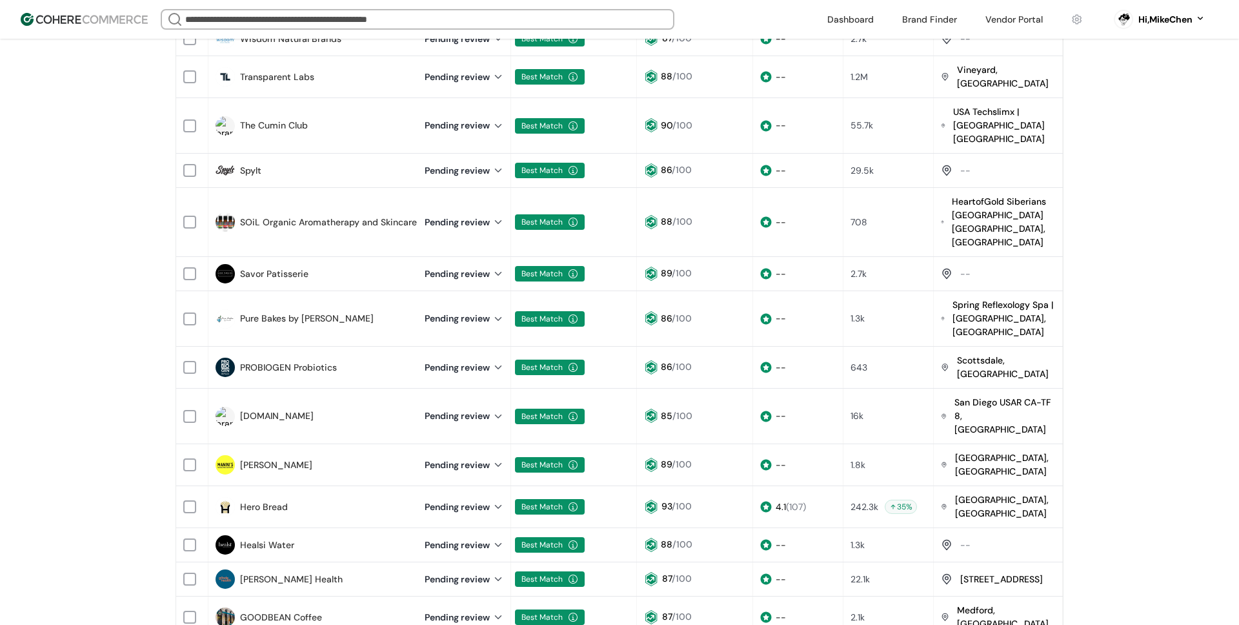
click at [304, 361] on link "PROBIOGEN Probiotics" at bounding box center [288, 368] width 97 height 14
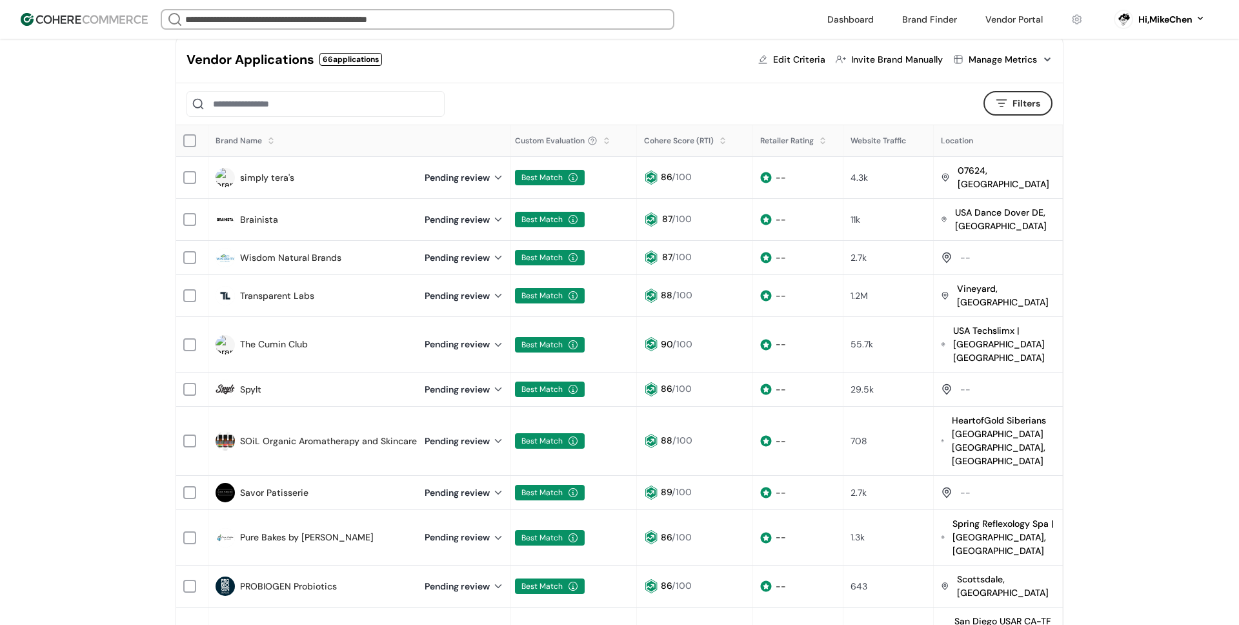
scroll to position [148, 0]
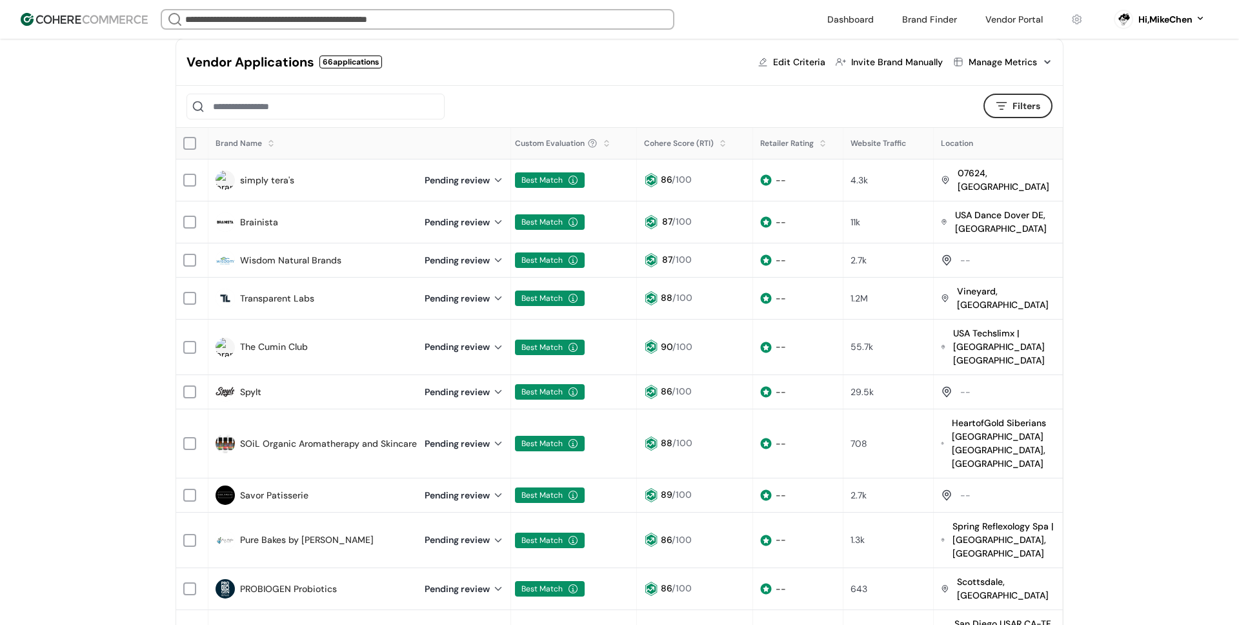
click at [267, 216] on link "Brainista" at bounding box center [259, 223] width 38 height 14
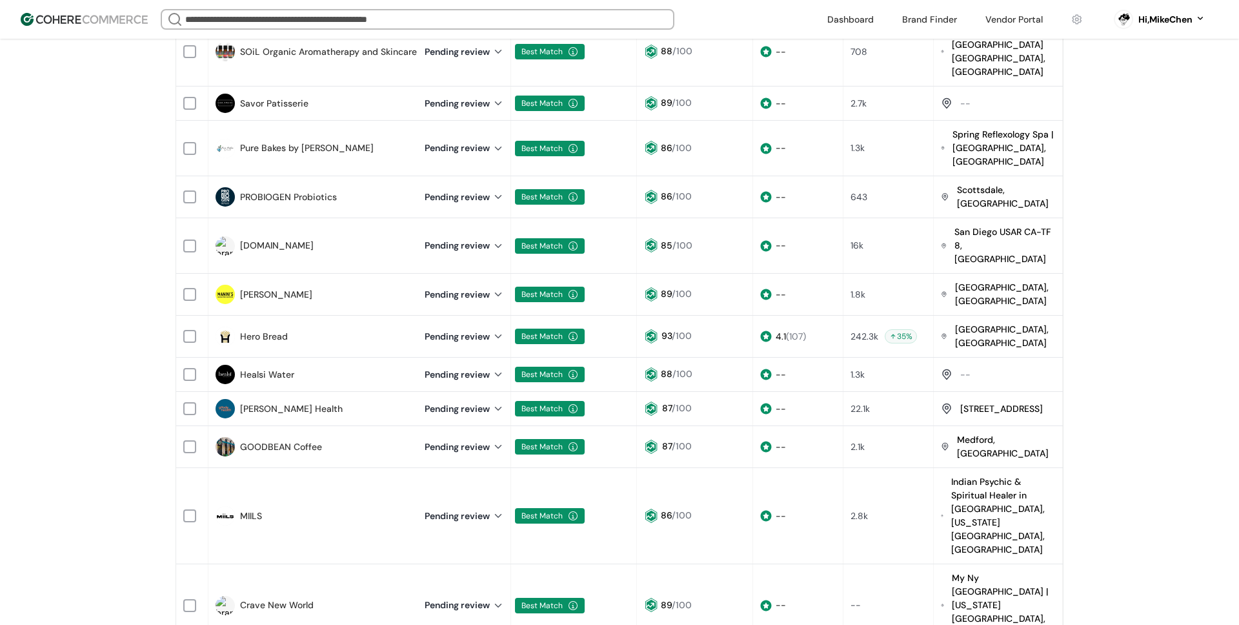
scroll to position [543, 0]
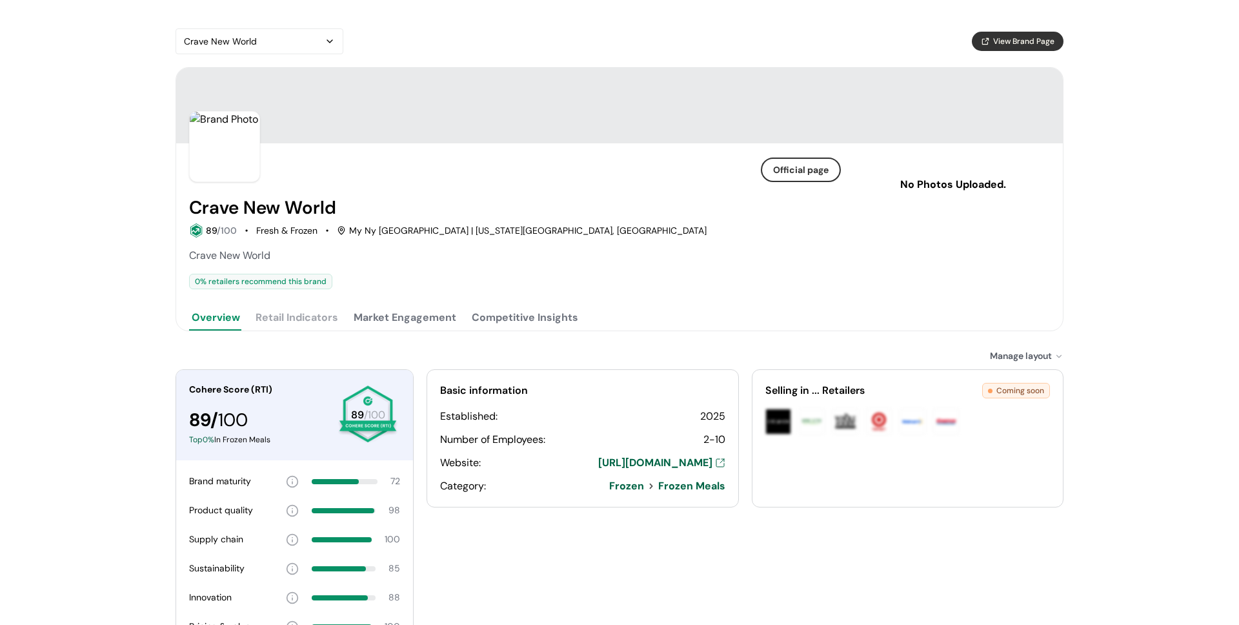
click at [487, 224] on div "89 /100 Fresh & Frozen My [GEOGRAPHIC_DATA] [GEOGRAPHIC_DATA] | [US_STATE][GEOG…" at bounding box center [515, 230] width 652 height 14
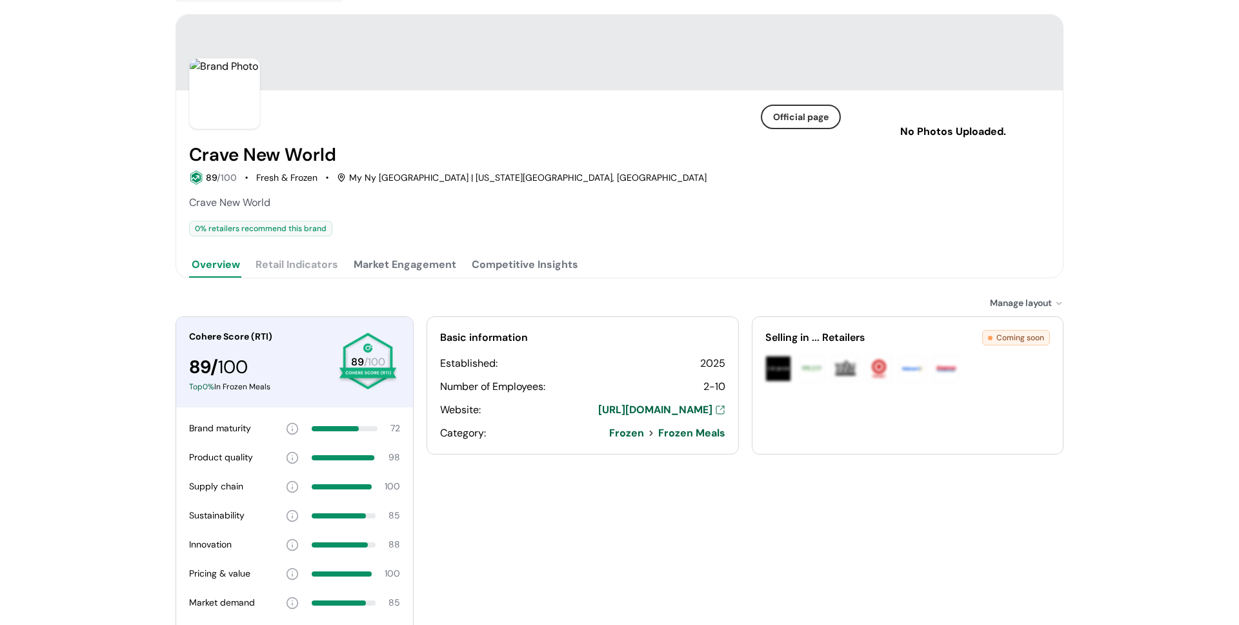
scroll to position [61, 0]
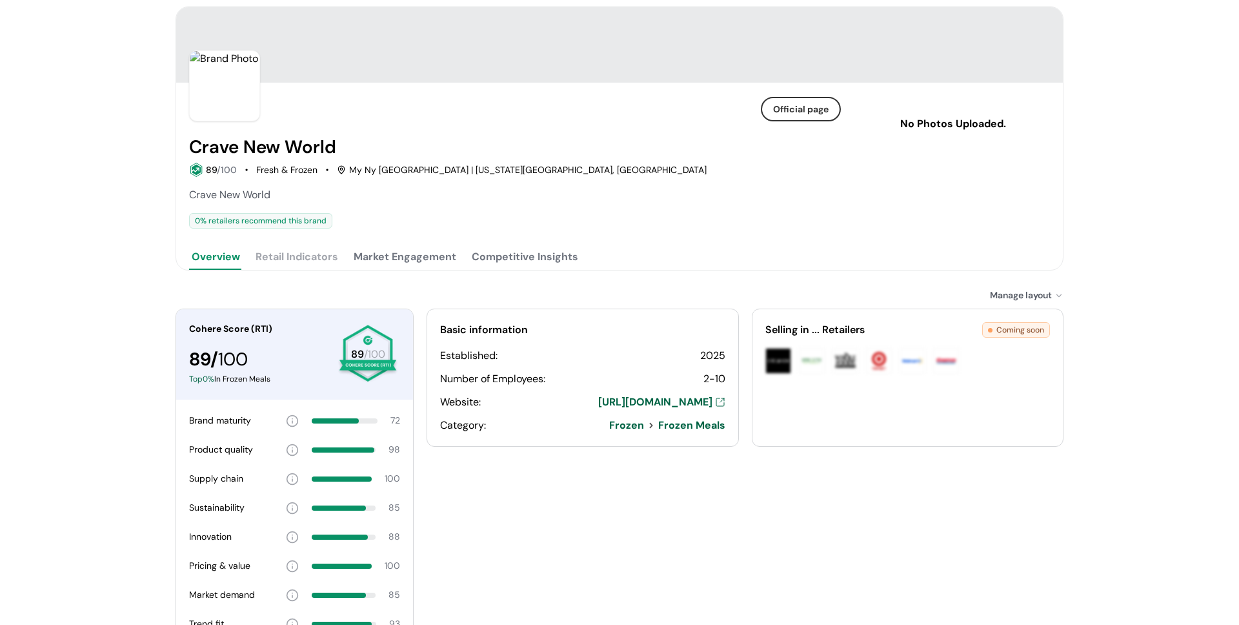
click at [694, 410] on div "Established: 2025 Number of Employees: 2-10 Website: [URL][DOMAIN_NAME] Categor…" at bounding box center [582, 390] width 285 height 85
drag, startPoint x: 537, startPoint y: 397, endPoint x: 714, endPoint y: 403, distance: 176.9
click at [714, 403] on div "Website: [URL][DOMAIN_NAME]" at bounding box center [582, 401] width 285 height 15
copy link "[URL][DOMAIN_NAME]"
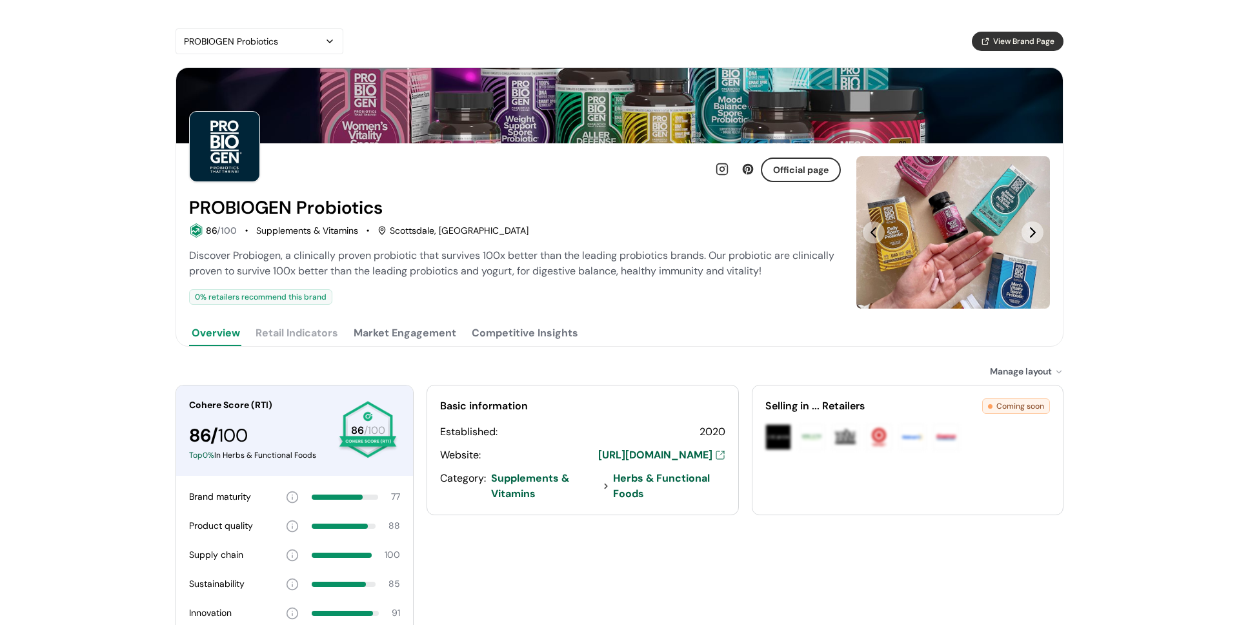
click at [499, 268] on span "Discover Probiogen, a clinically proven probiotic that survives 100x better tha…" at bounding box center [511, 262] width 645 height 29
click at [321, 206] on h2 "PROBIOGEN Probiotics" at bounding box center [286, 207] width 194 height 21
click at [992, 45] on button "View Brand Page" at bounding box center [1018, 41] width 92 height 19
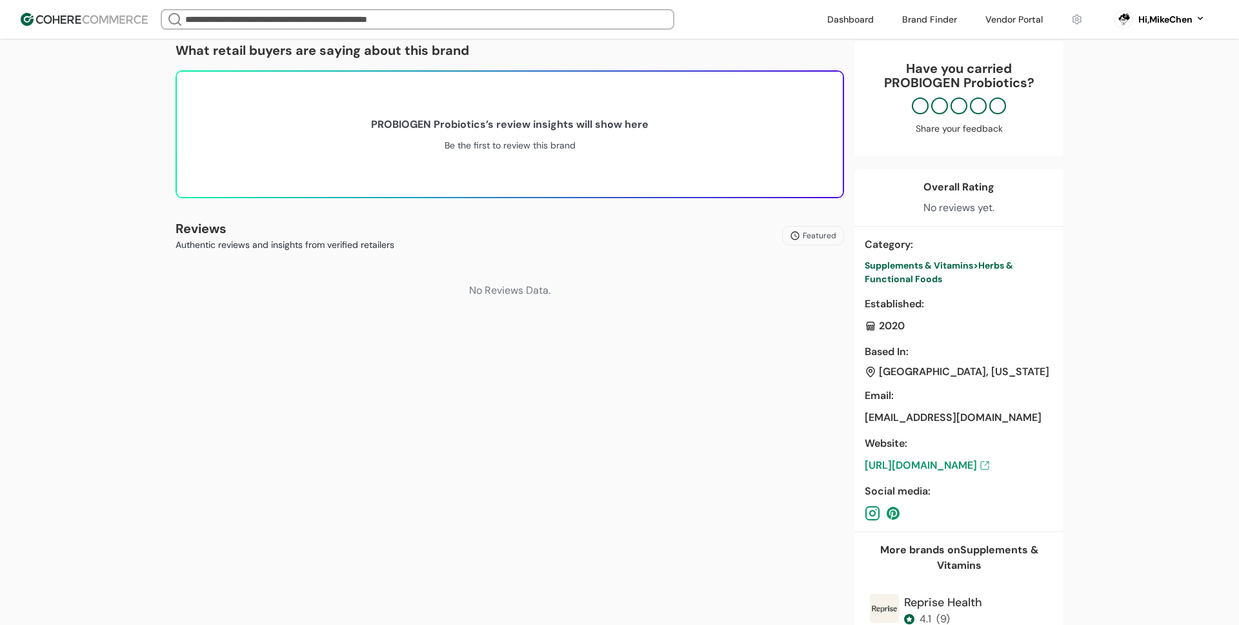
scroll to position [359, 0]
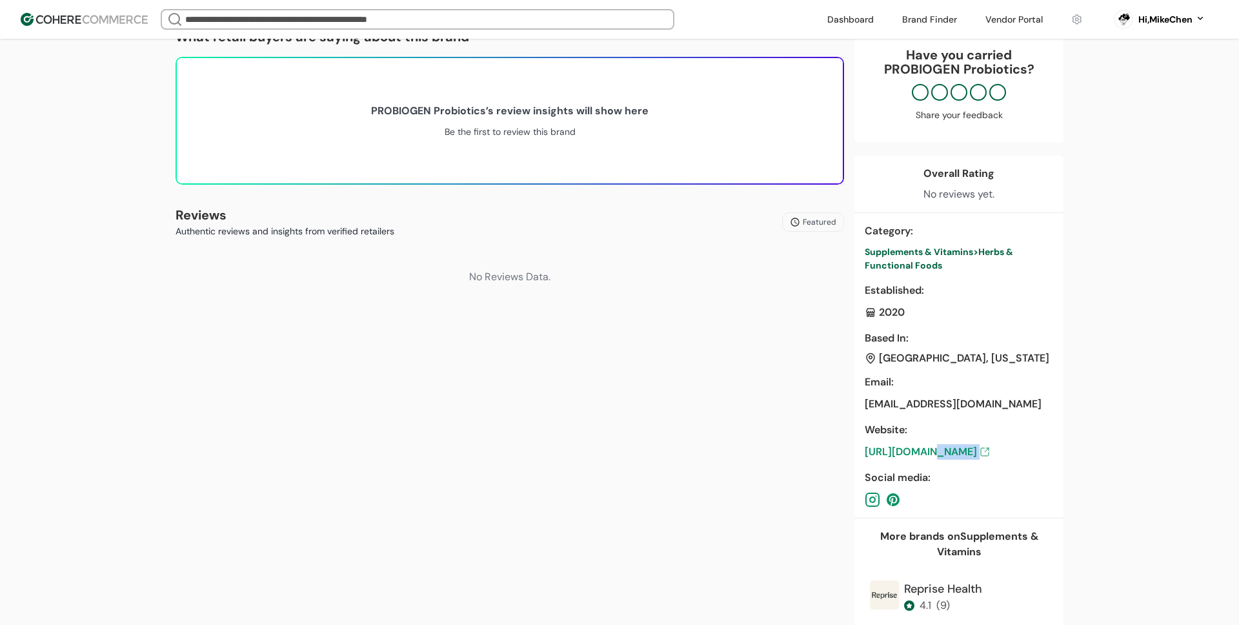
drag, startPoint x: 1012, startPoint y: 467, endPoint x: 929, endPoint y: 452, distance: 84.6
click at [929, 452] on div "Category : Supplements & Vitamins > Herbs & Functional Foods Established : 2020…" at bounding box center [958, 365] width 209 height 305
copy link "[DOMAIN_NAME]"
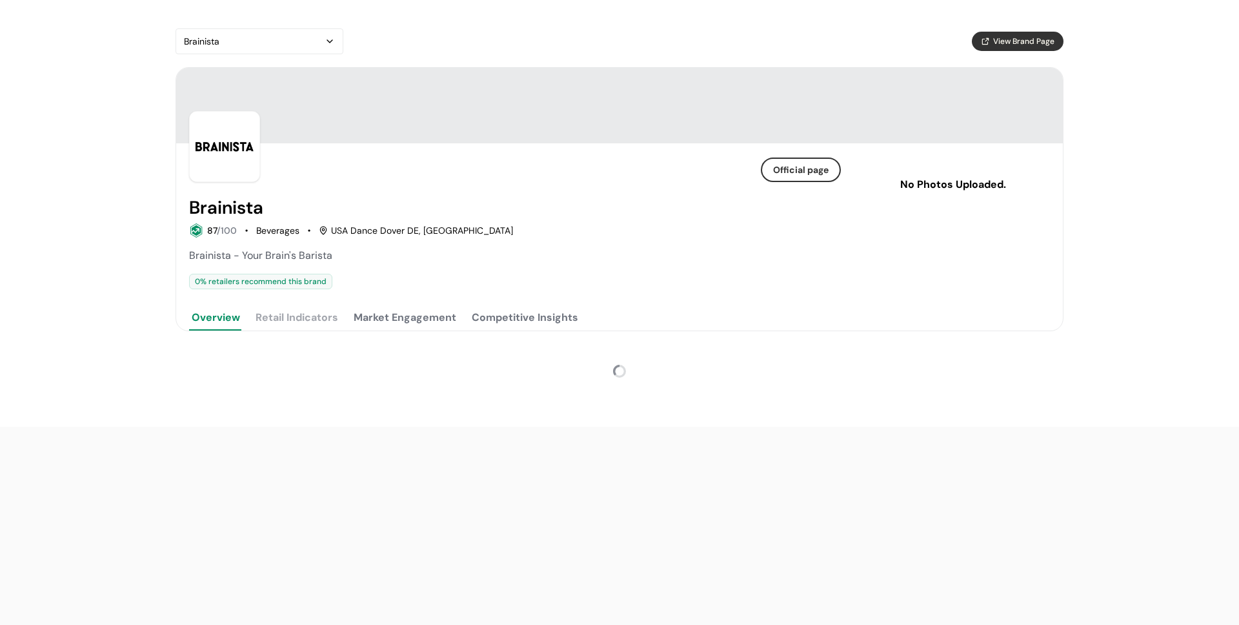
click at [408, 225] on div "USA Dance Dover DE, [GEOGRAPHIC_DATA]" at bounding box center [416, 231] width 194 height 14
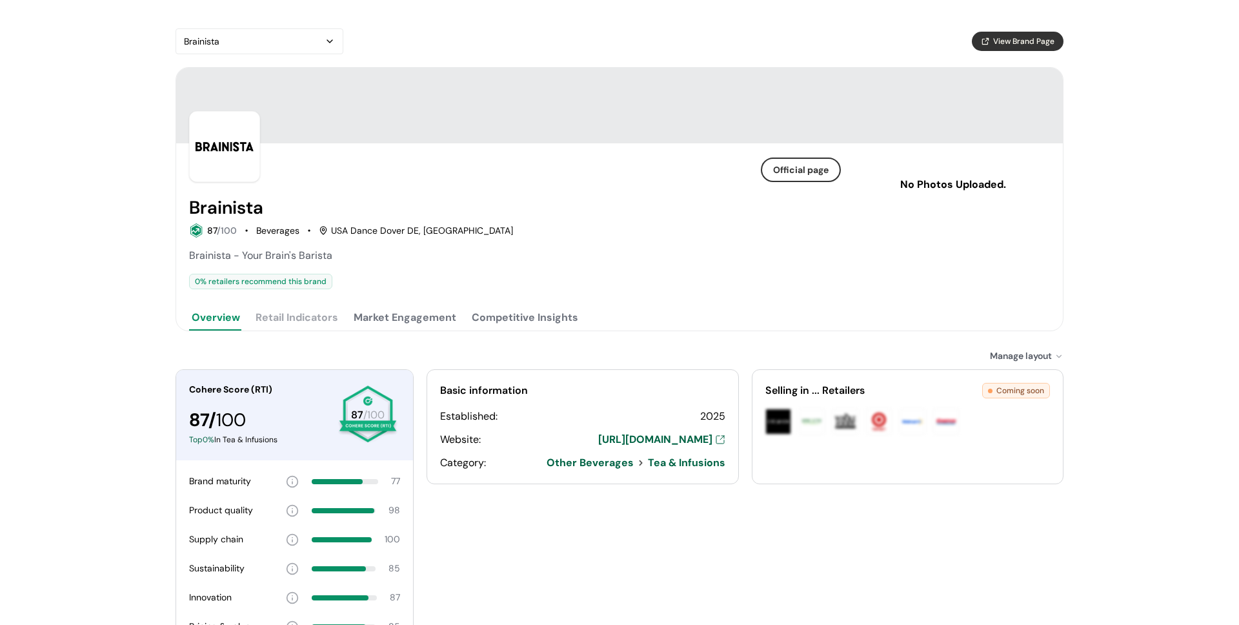
click at [246, 213] on h2 "Brainista" at bounding box center [226, 207] width 74 height 21
click at [369, 246] on div "Brainista 87 /100 Beverages USA Dance Dover DE, DE Brainista - Your Brain's Bar…" at bounding box center [515, 243] width 652 height 92
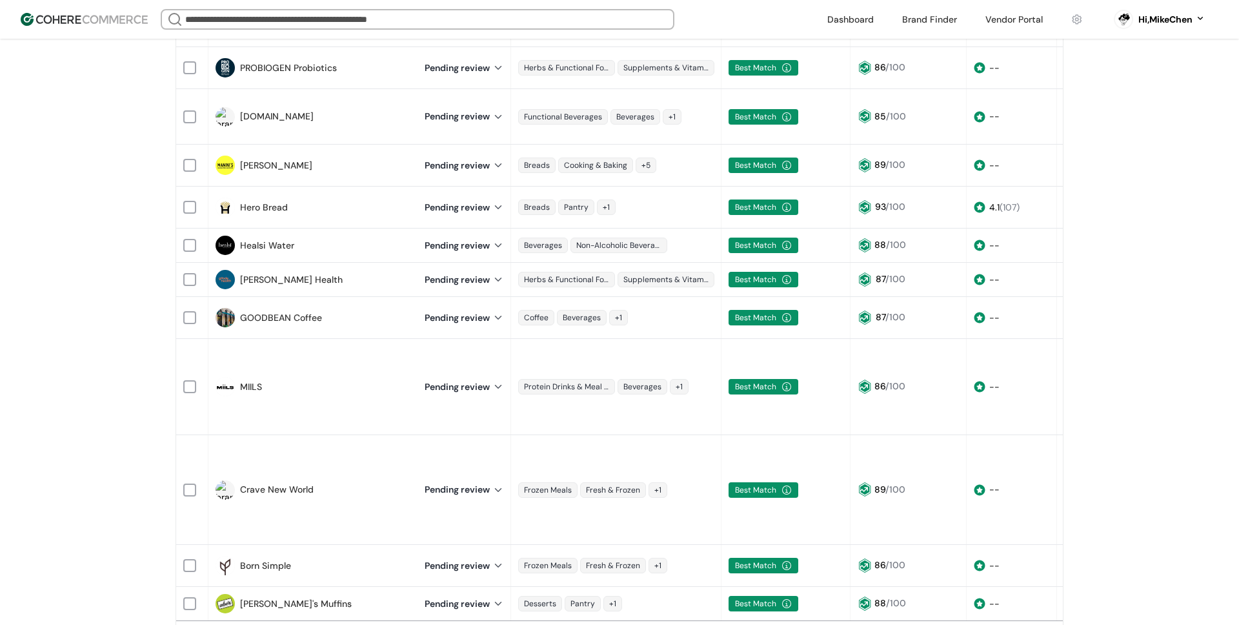
scroll to position [0, 214]
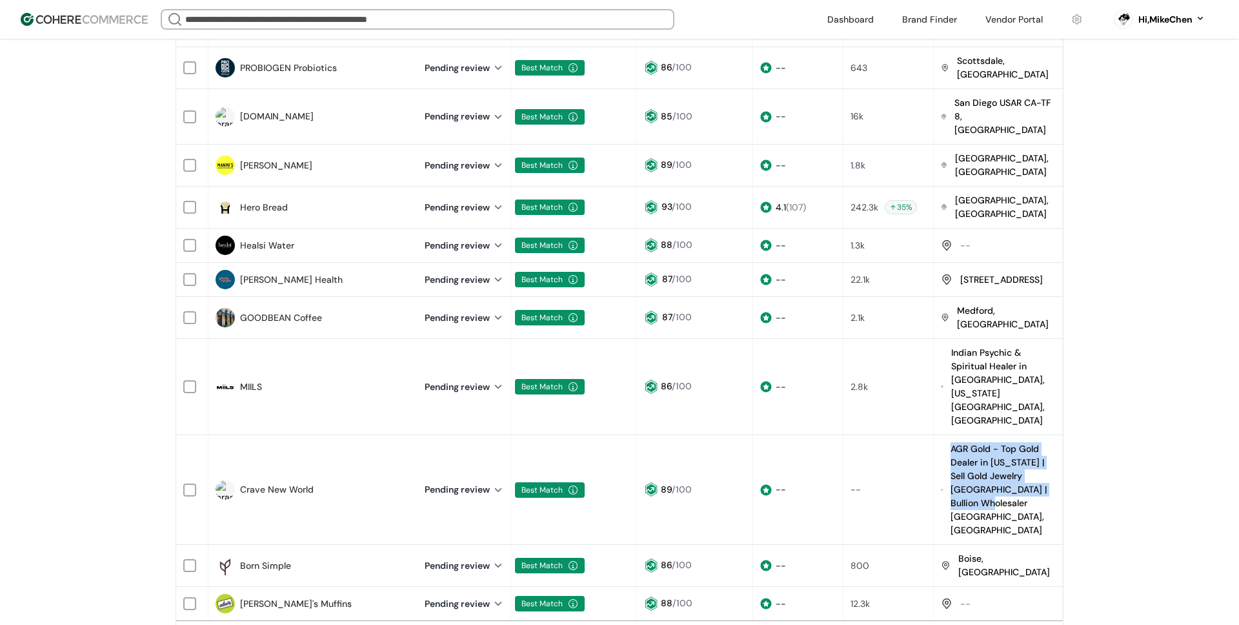
drag, startPoint x: 972, startPoint y: 383, endPoint x: 960, endPoint y: 343, distance: 41.8
click at [952, 442] on div "AGR Gold - Top Gold Dealer in New York | Sell Gold Jewelry NYC | Bullion Wholes…" at bounding box center [1002, 489] width 105 height 95
copy div "AGR Gold - Top Gold Dealer in New York | Sell Gold Jewelry NYC | Bullion Wholes…"
click at [1106, 339] on div "Vendor Portal Target summit Beverages 66 Vendors Pending Review 66 Interested 0…" at bounding box center [619, 31] width 1239 height 1322
click at [276, 483] on link "Crave New World" at bounding box center [277, 490] width 74 height 14
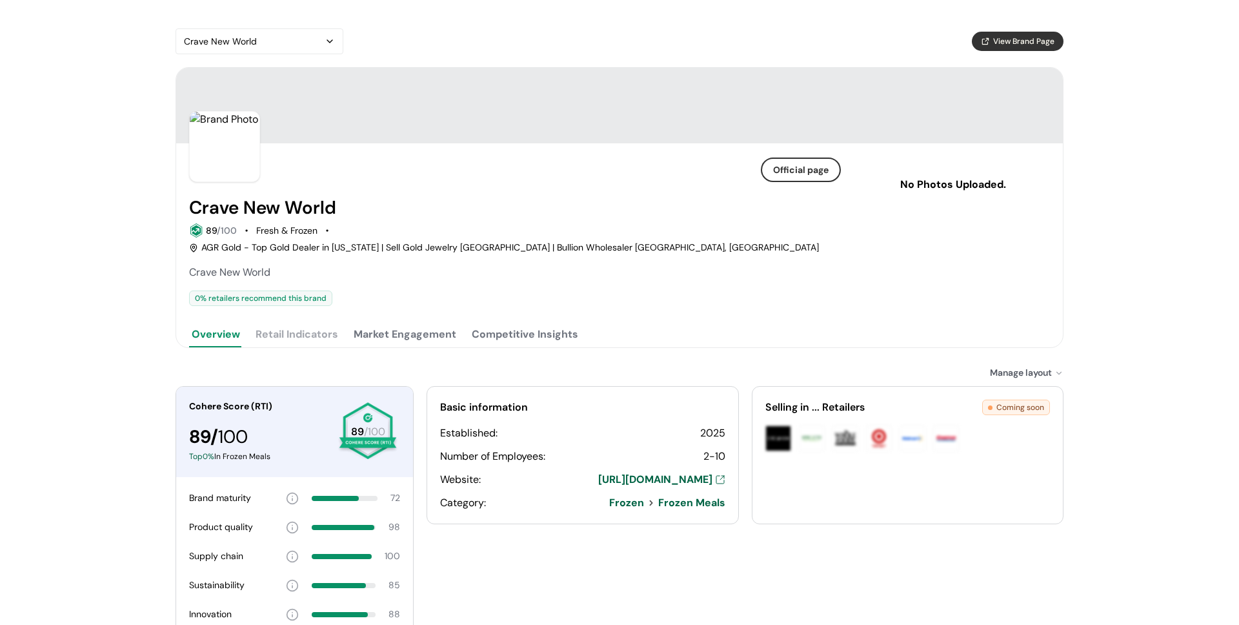
click at [423, 241] on div "AGR Gold - Top Gold Dealer in [US_STATE] | Sell Gold Jewelry [GEOGRAPHIC_DATA] …" at bounding box center [504, 248] width 630 height 14
click at [482, 241] on div "AGR Gold - Top Gold Dealer in [US_STATE] | Sell Gold Jewelry [GEOGRAPHIC_DATA] …" at bounding box center [504, 248] width 630 height 14
click at [448, 241] on div "AGR Gold - Top Gold Dealer in [US_STATE] | Sell Gold Jewelry [GEOGRAPHIC_DATA] …" at bounding box center [504, 248] width 630 height 14
click at [503, 241] on div "AGR Gold - Top Gold Dealer in New York | Sell Gold Jewelry NYC | Bullion Wholes…" at bounding box center [504, 248] width 630 height 14
click at [523, 241] on div "AGR Gold - Top Gold Dealer in New York | Sell Gold Jewelry NYC | Bullion Wholes…" at bounding box center [504, 248] width 630 height 14
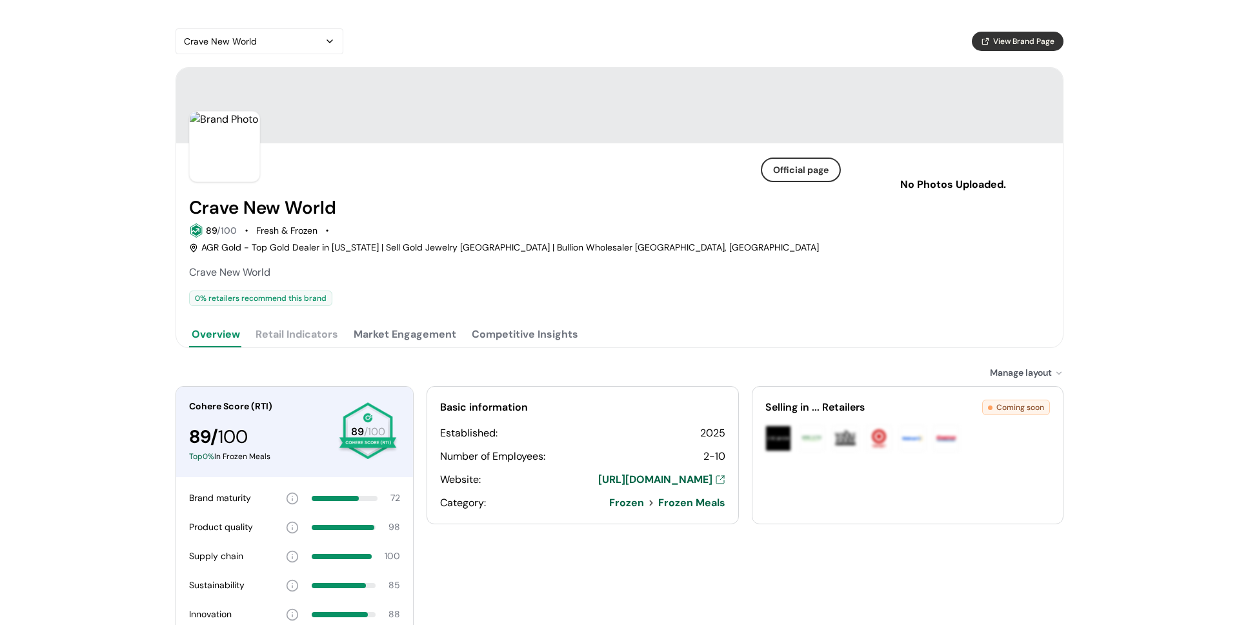
click at [510, 241] on div "AGR Gold - Top Gold Dealer in New York | Sell Gold Jewelry NYC | Bullion Wholes…" at bounding box center [504, 248] width 630 height 14
click at [560, 241] on div "AGR Gold - Top Gold Dealer in New York | Sell Gold Jewelry NYC | Bullion Wholes…" at bounding box center [504, 248] width 630 height 14
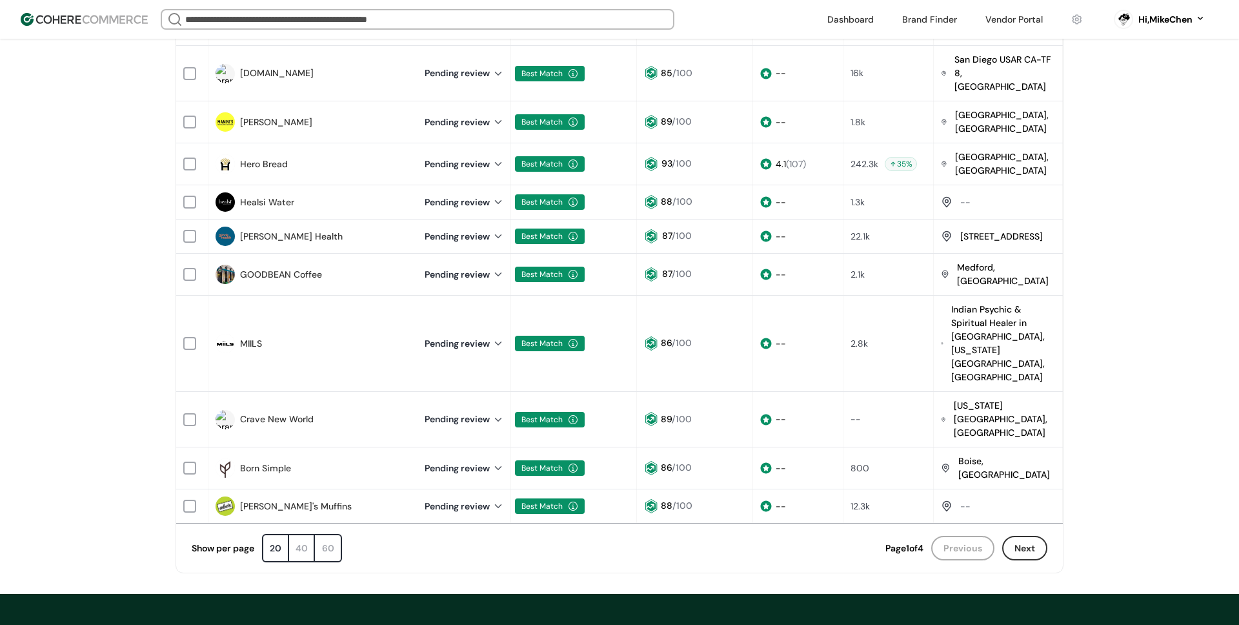
scroll to position [713, 0]
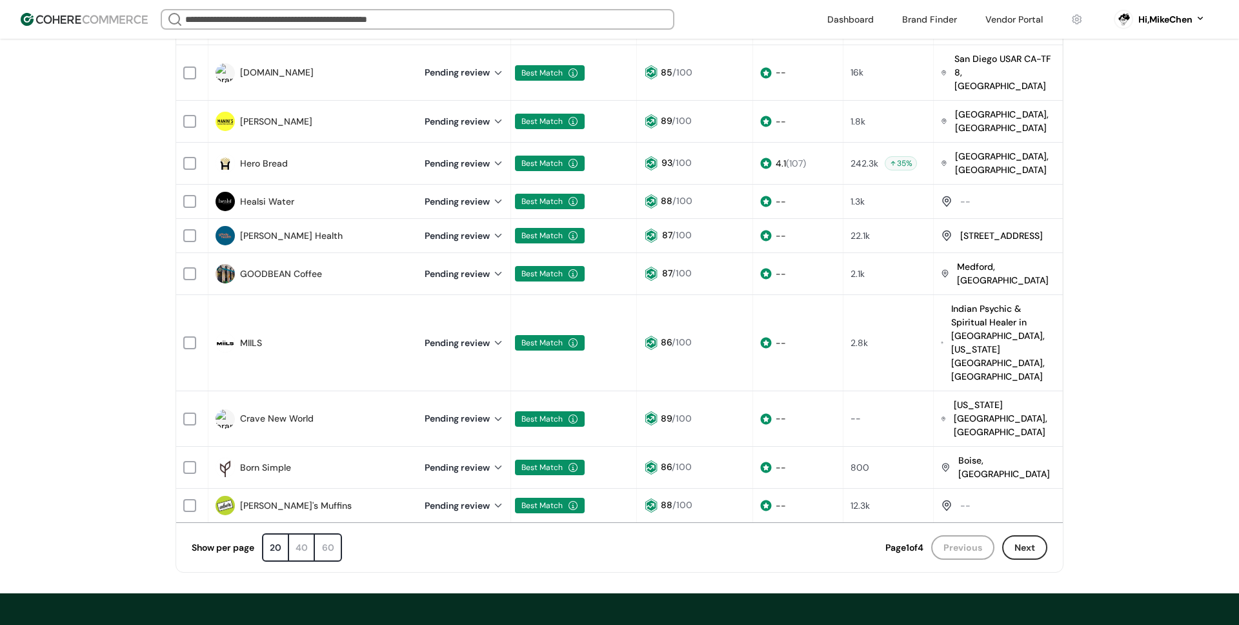
click at [1018, 535] on button "Next" at bounding box center [1024, 547] width 45 height 25
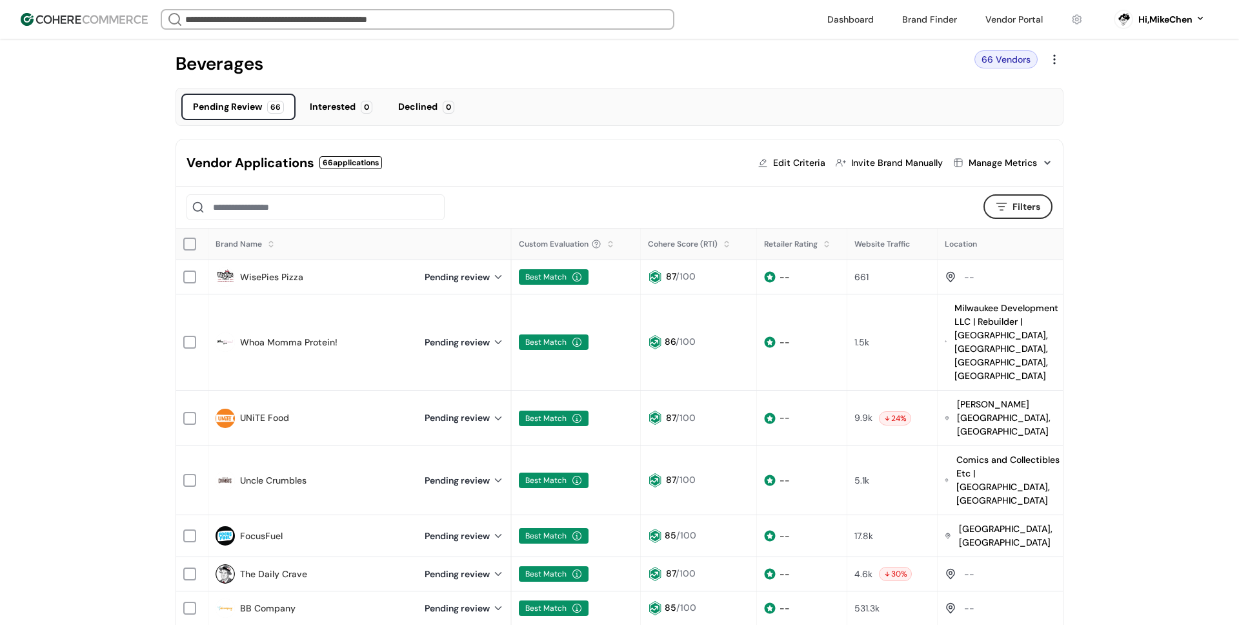
scroll to position [41, 0]
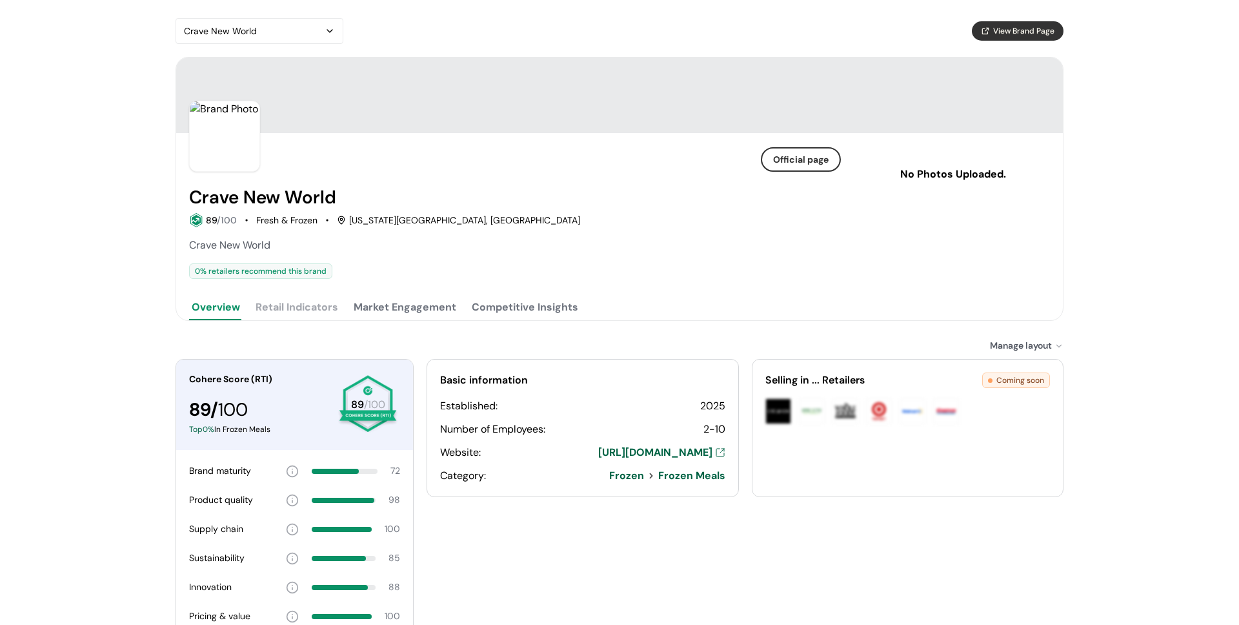
scroll to position [18, 0]
